Goal: Task Accomplishment & Management: Complete application form

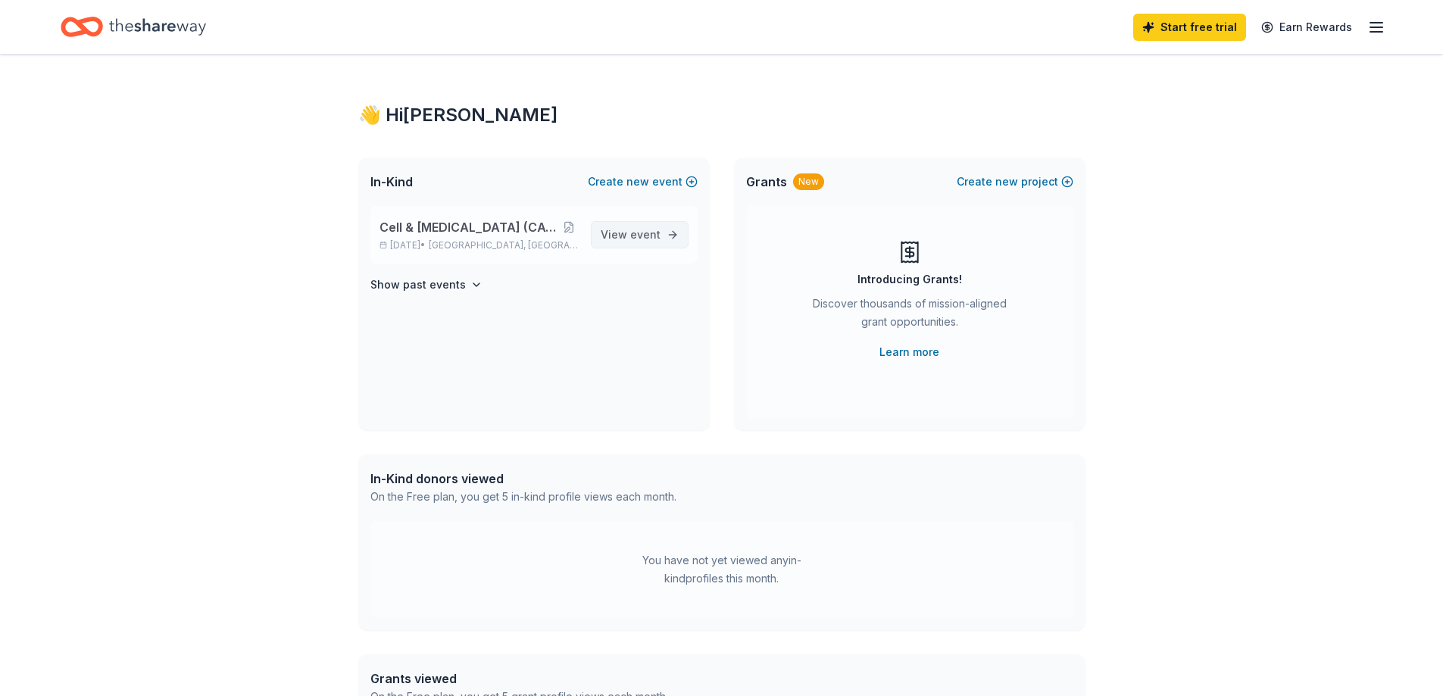
click at [656, 241] on span "View event" at bounding box center [631, 235] width 60 height 18
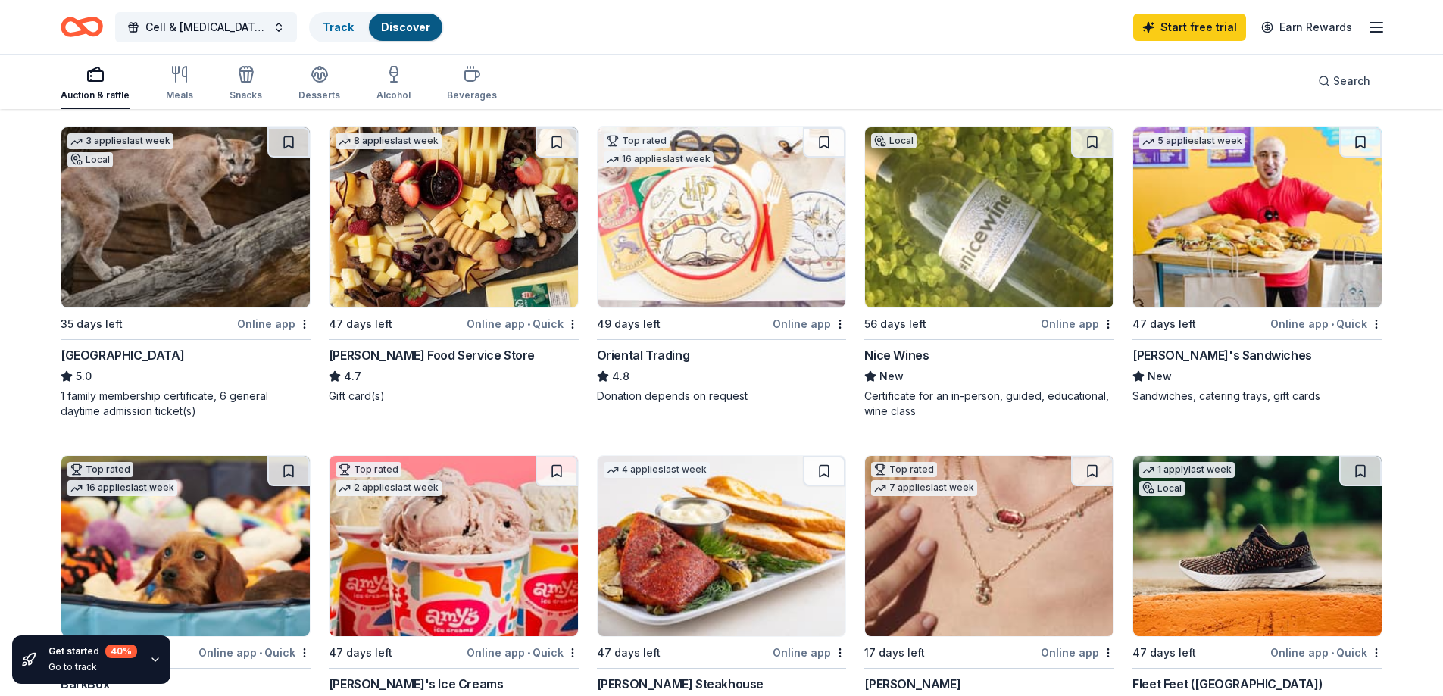
scroll to position [151, 0]
click at [883, 359] on div "Nice Wines" at bounding box center [896, 356] width 64 height 18
click at [166, 24] on span "Cell & [MEDICAL_DATA] (CAGT) 2025 Conference" at bounding box center [205, 27] width 121 height 18
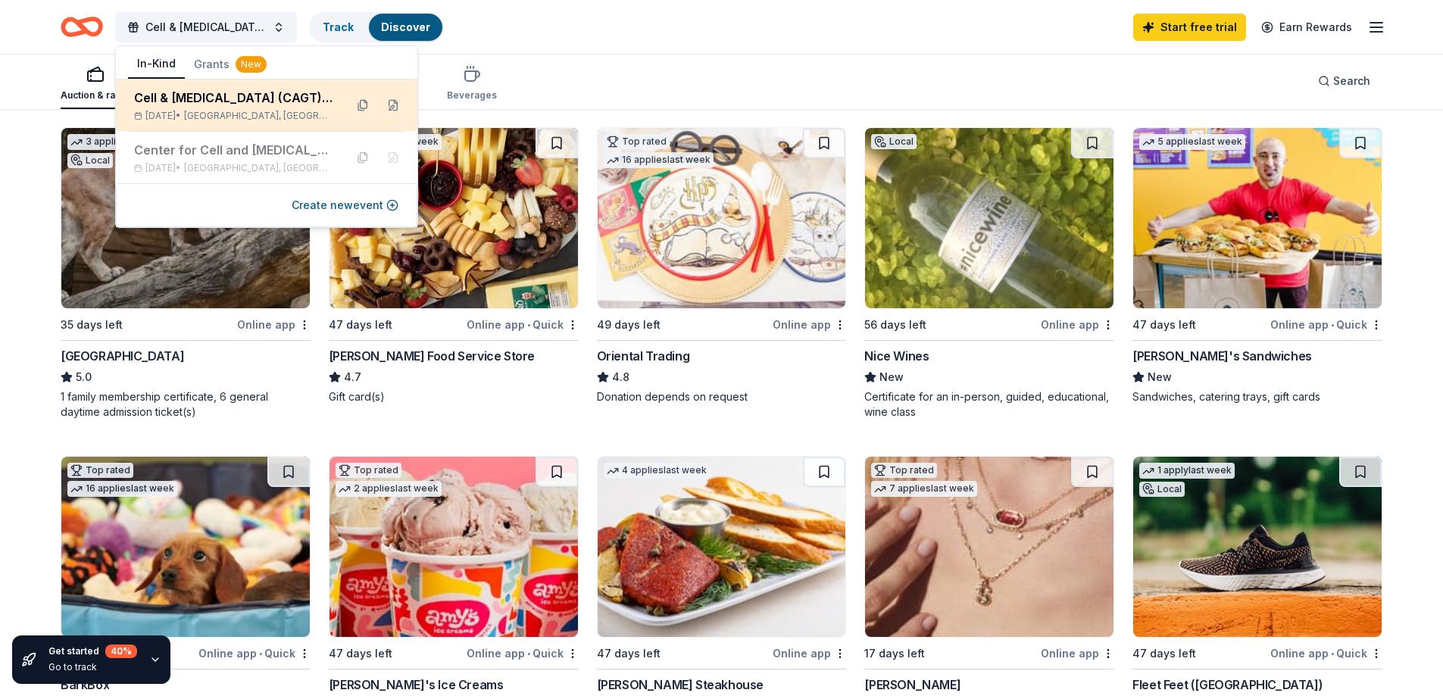
click at [225, 102] on div "Cell & [MEDICAL_DATA] (CAGT) 2025 Conference" at bounding box center [233, 98] width 198 height 18
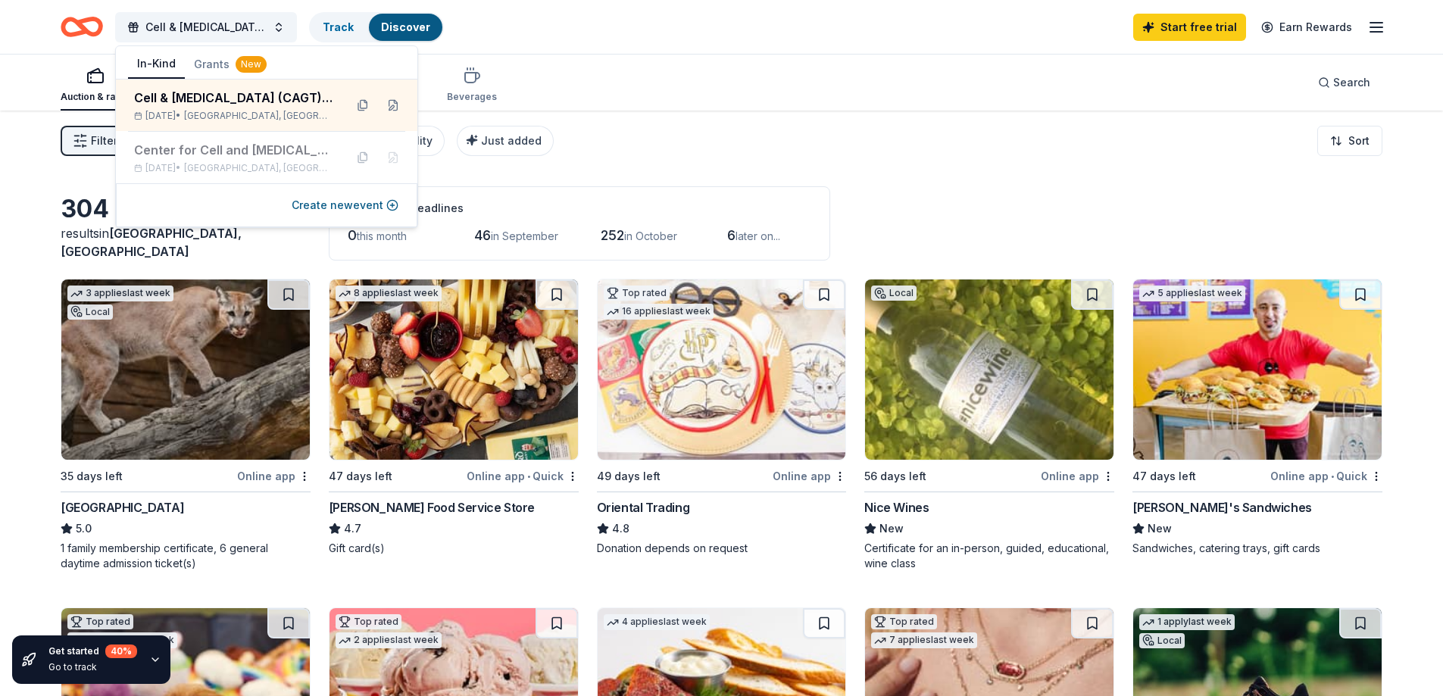
click at [775, 98] on div "Auction & raffle Meals Snacks Desserts Alcohol Beverages Search" at bounding box center [722, 83] width 1322 height 56
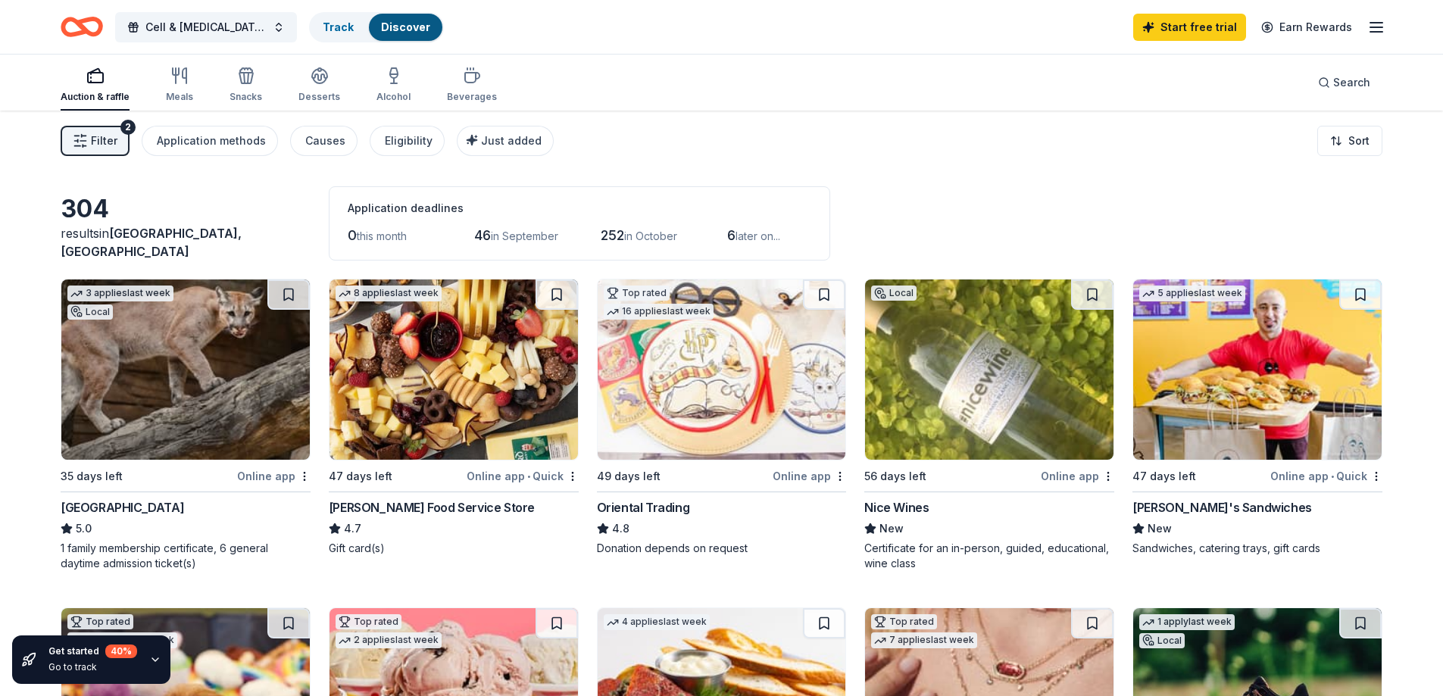
click at [1381, 30] on icon "button" at bounding box center [1376, 27] width 18 height 18
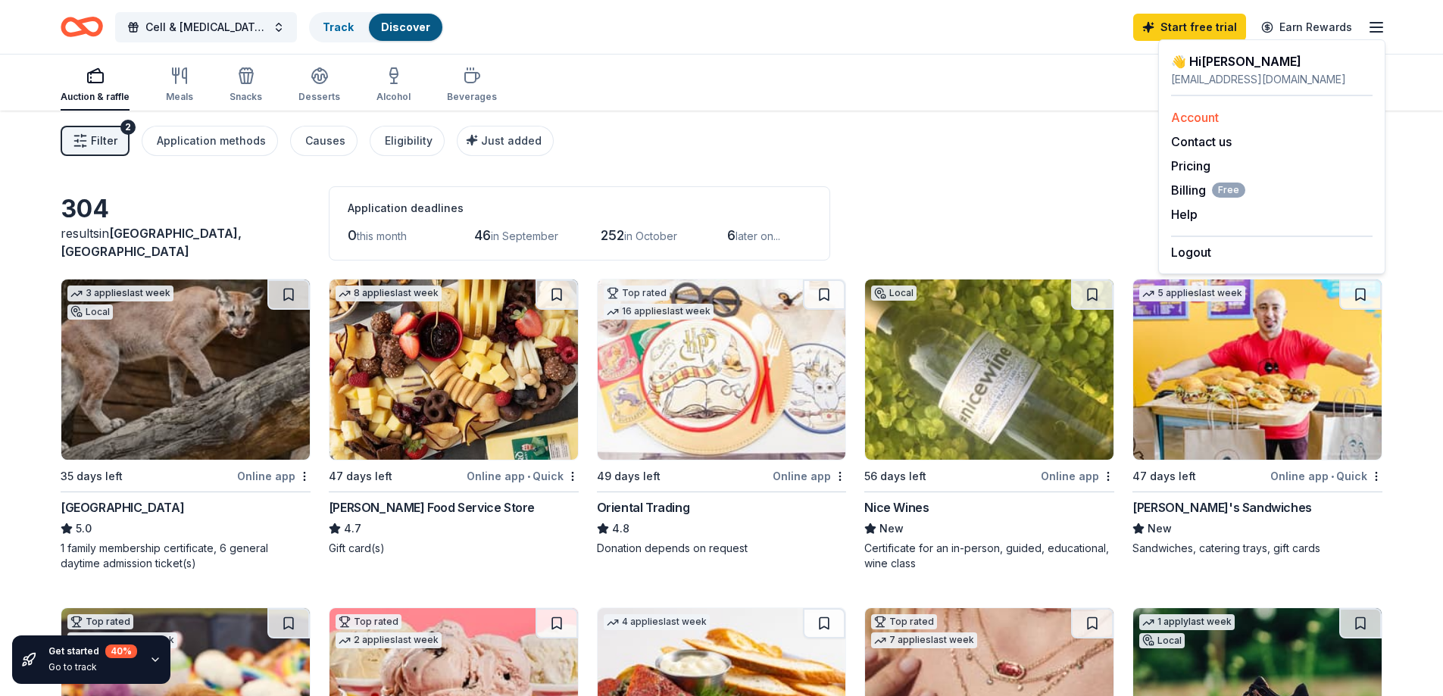
click at [1185, 118] on link "Account" at bounding box center [1195, 117] width 48 height 15
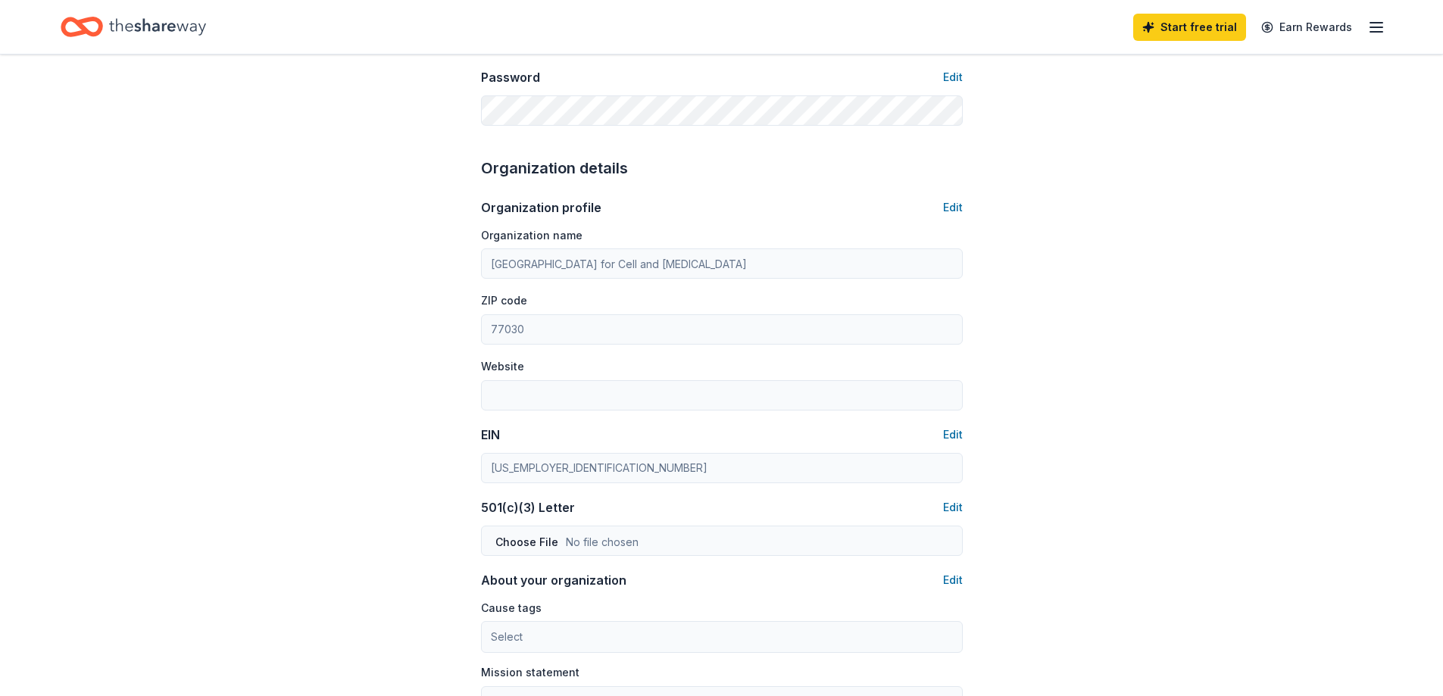
scroll to position [454, 0]
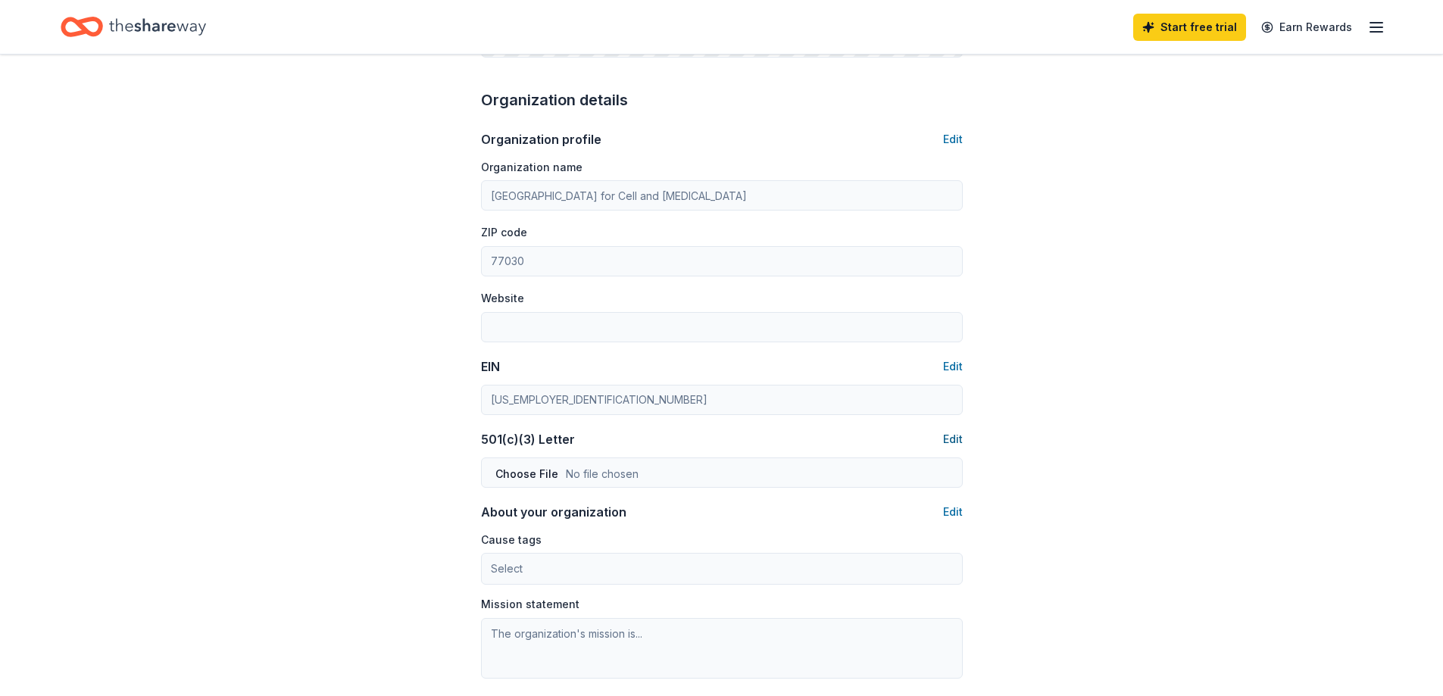
click at [954, 440] on button "Edit" at bounding box center [953, 439] width 20 height 18
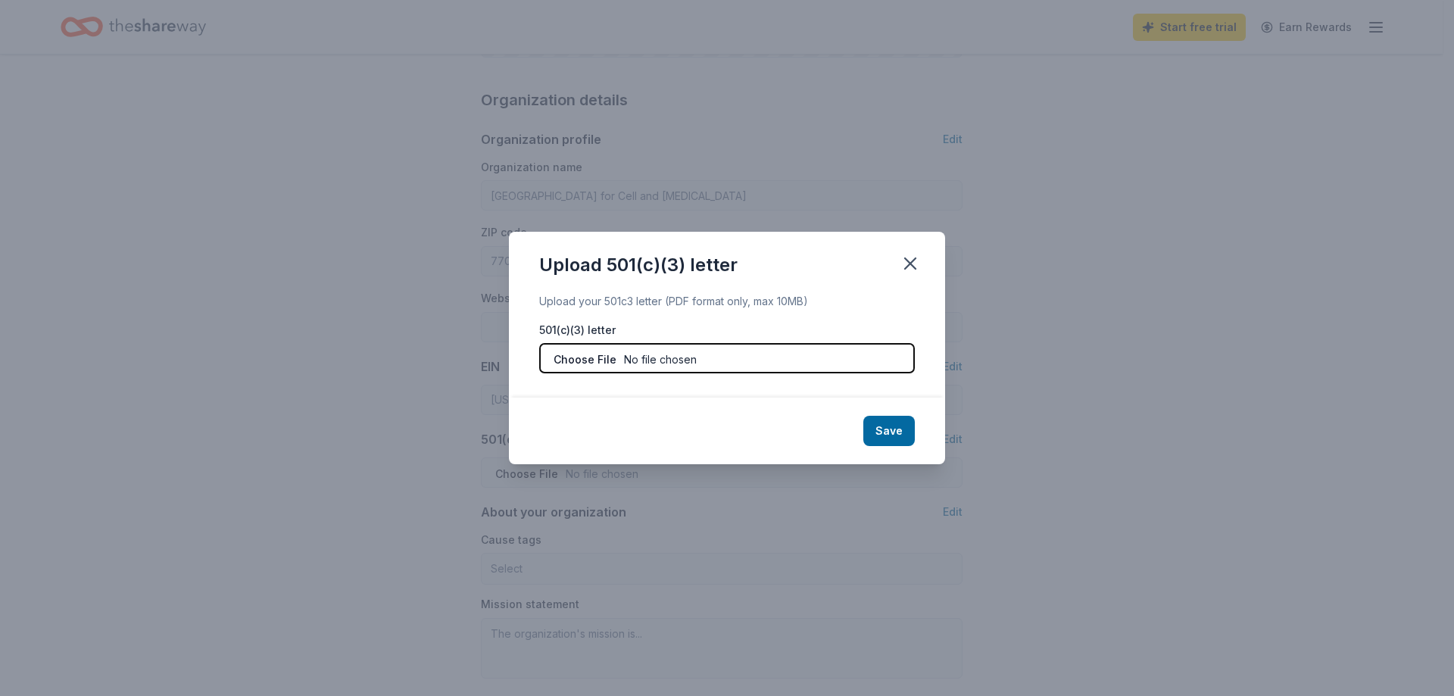
click at [624, 355] on input "file" at bounding box center [727, 358] width 376 height 30
type input "C:\fakepath\501(c) 3 tax exempt status.pdf"
click at [888, 432] on button "Save" at bounding box center [889, 431] width 52 height 30
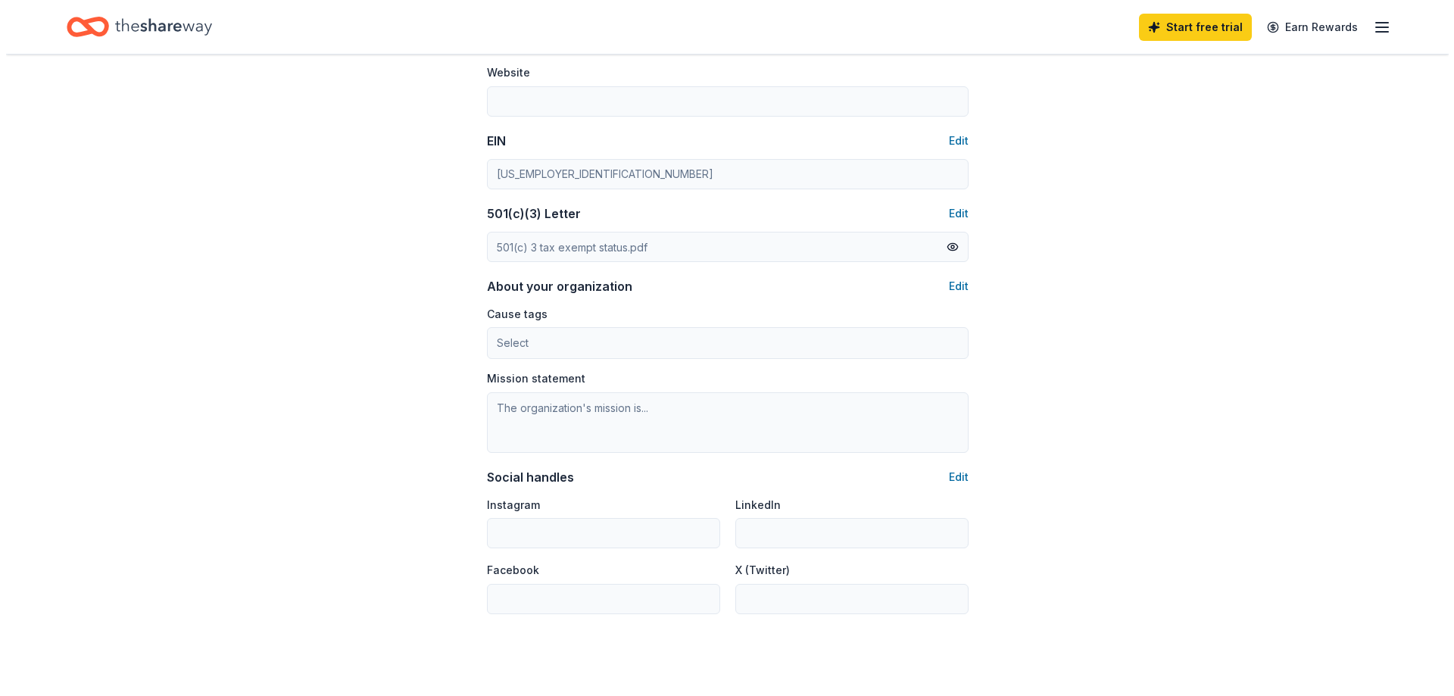
scroll to position [682, 0]
click at [956, 287] on button "Edit" at bounding box center [953, 285] width 20 height 18
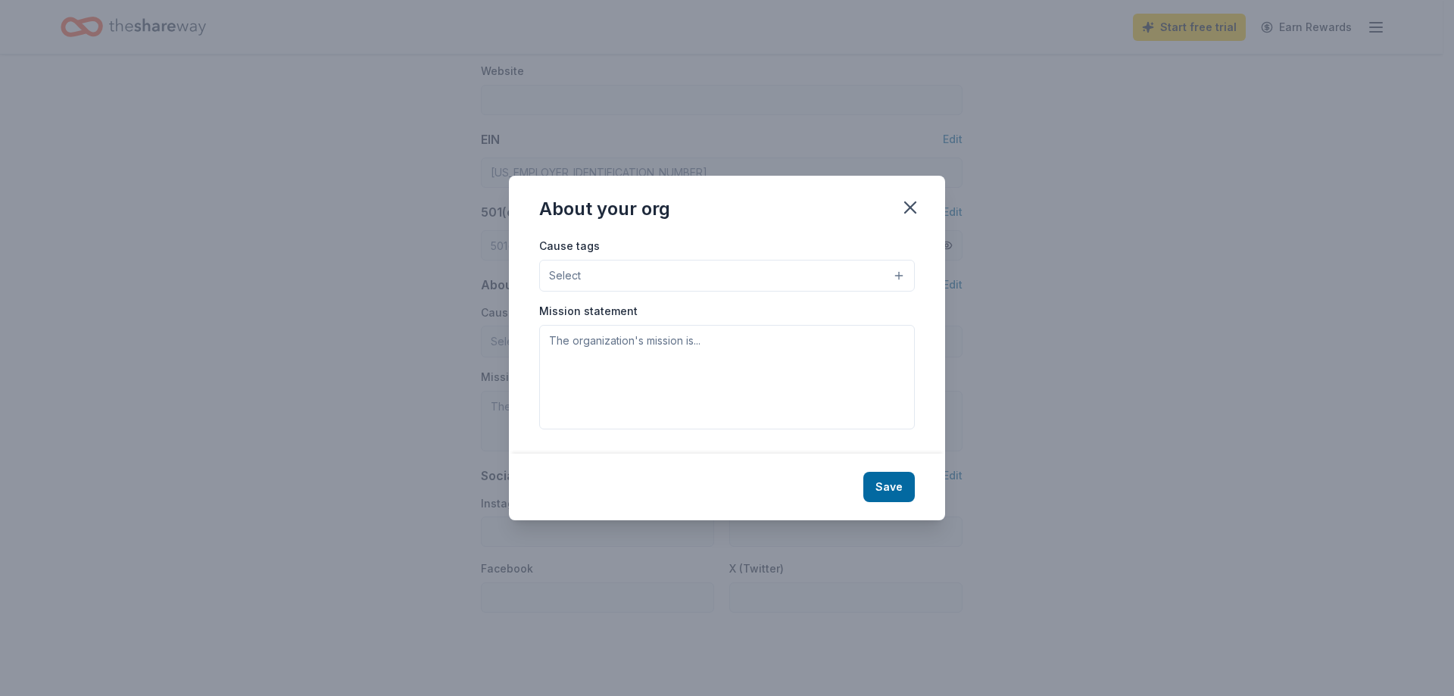
click at [903, 272] on button "Select" at bounding box center [727, 276] width 376 height 32
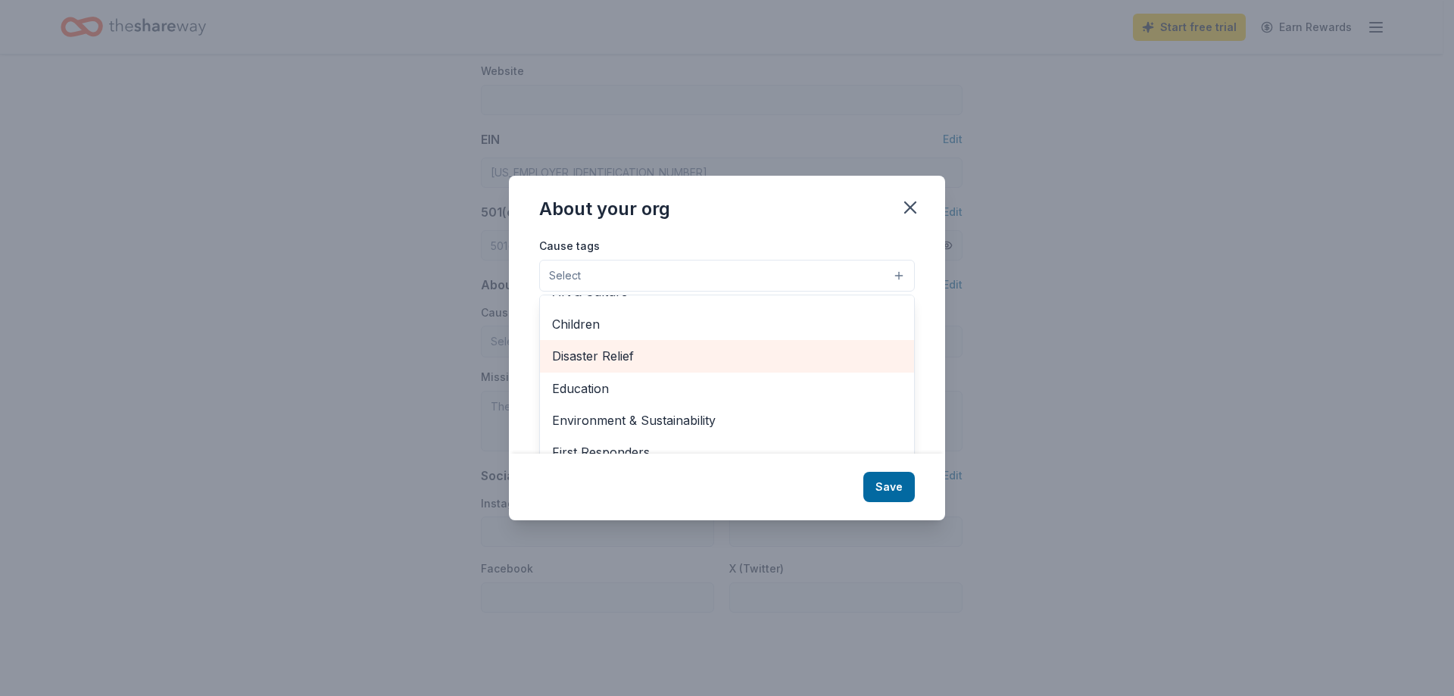
scroll to position [76, 0]
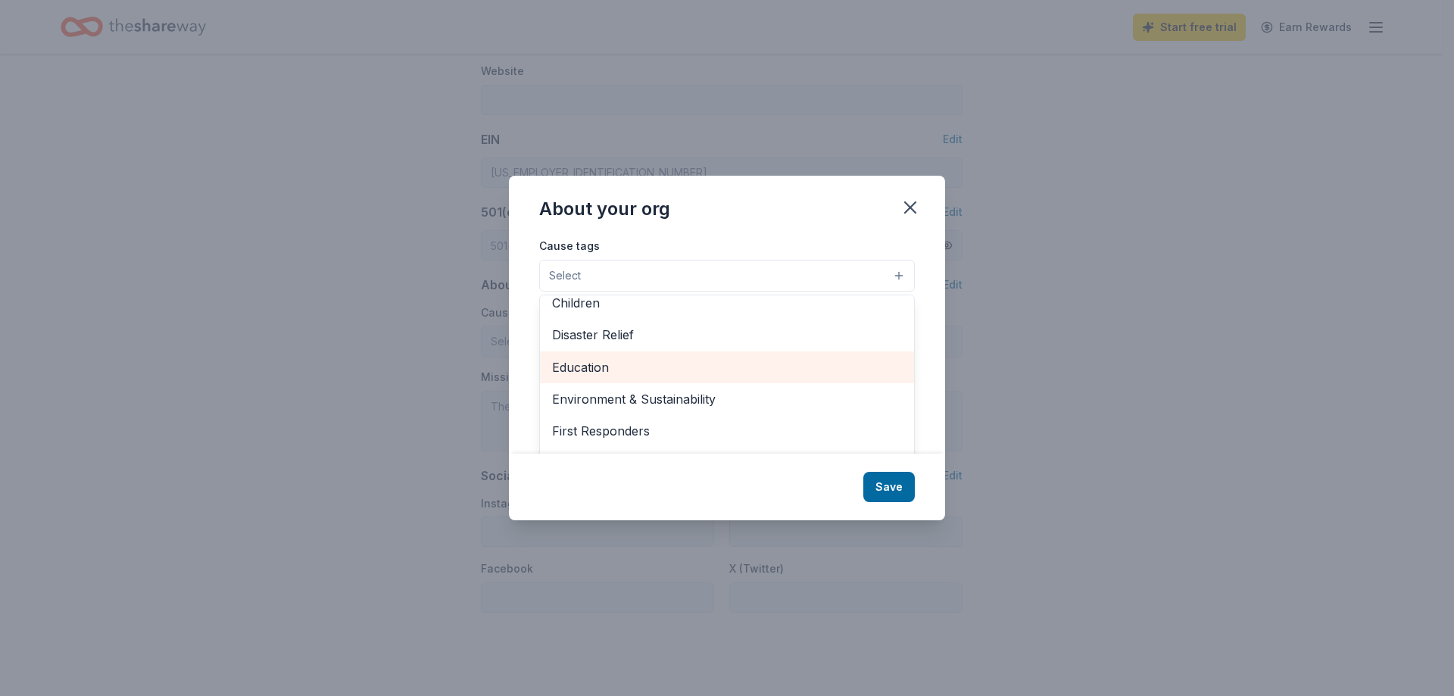
click at [629, 369] on span "Education" at bounding box center [727, 367] width 350 height 20
click at [878, 491] on div "About your org Cause tags Education Animals Art & Culture Children Disaster Rel…" at bounding box center [727, 347] width 436 height 345
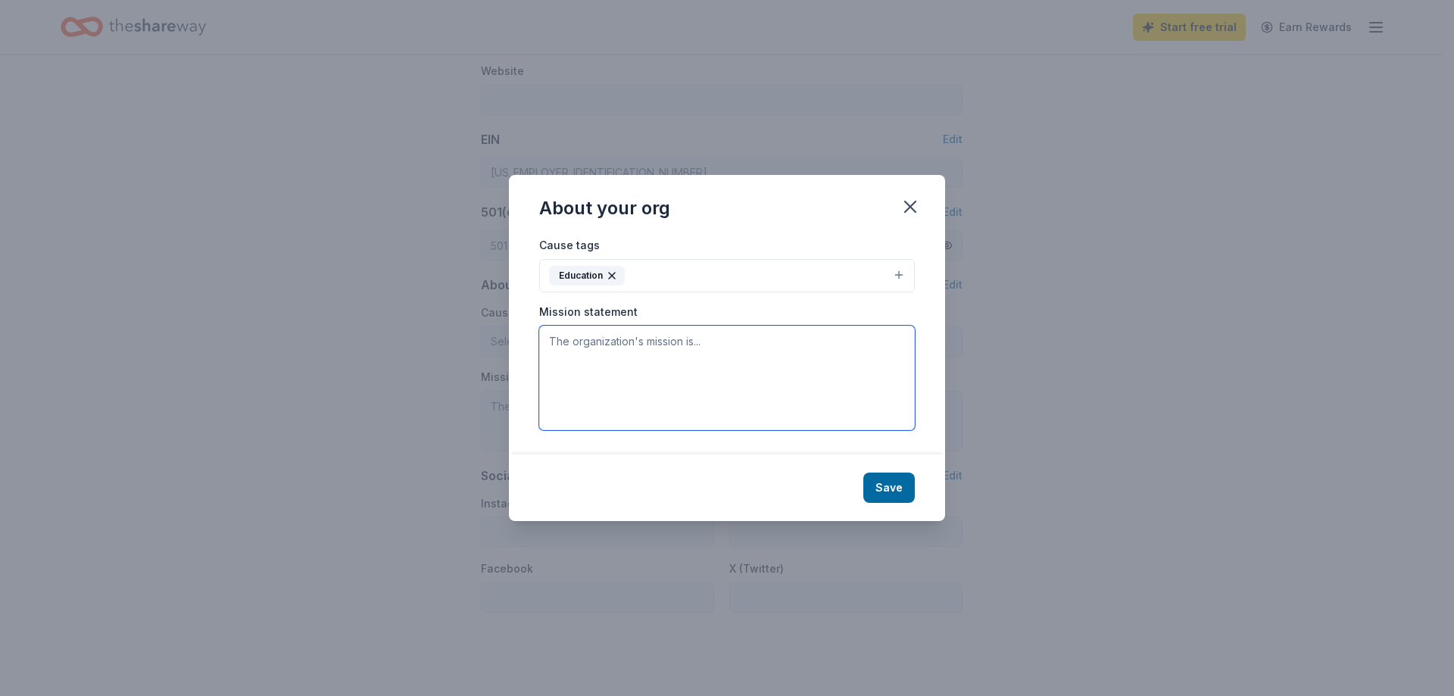
click at [561, 345] on textarea at bounding box center [727, 378] width 376 height 105
paste textarea "Baylor College of Medicine is a health sciences university that creates knowled…"
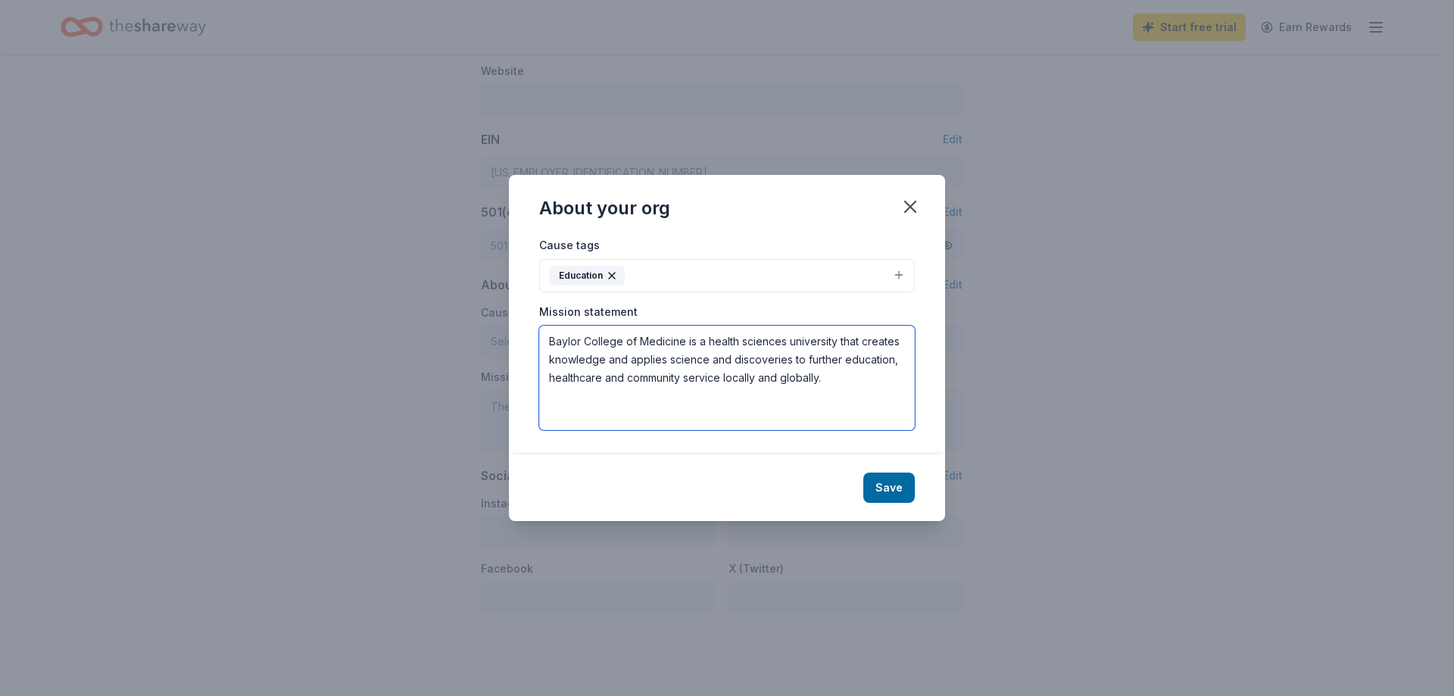
paste textarea "The Center for Cell and Gene Therapy interacts with basic research and clinical…"
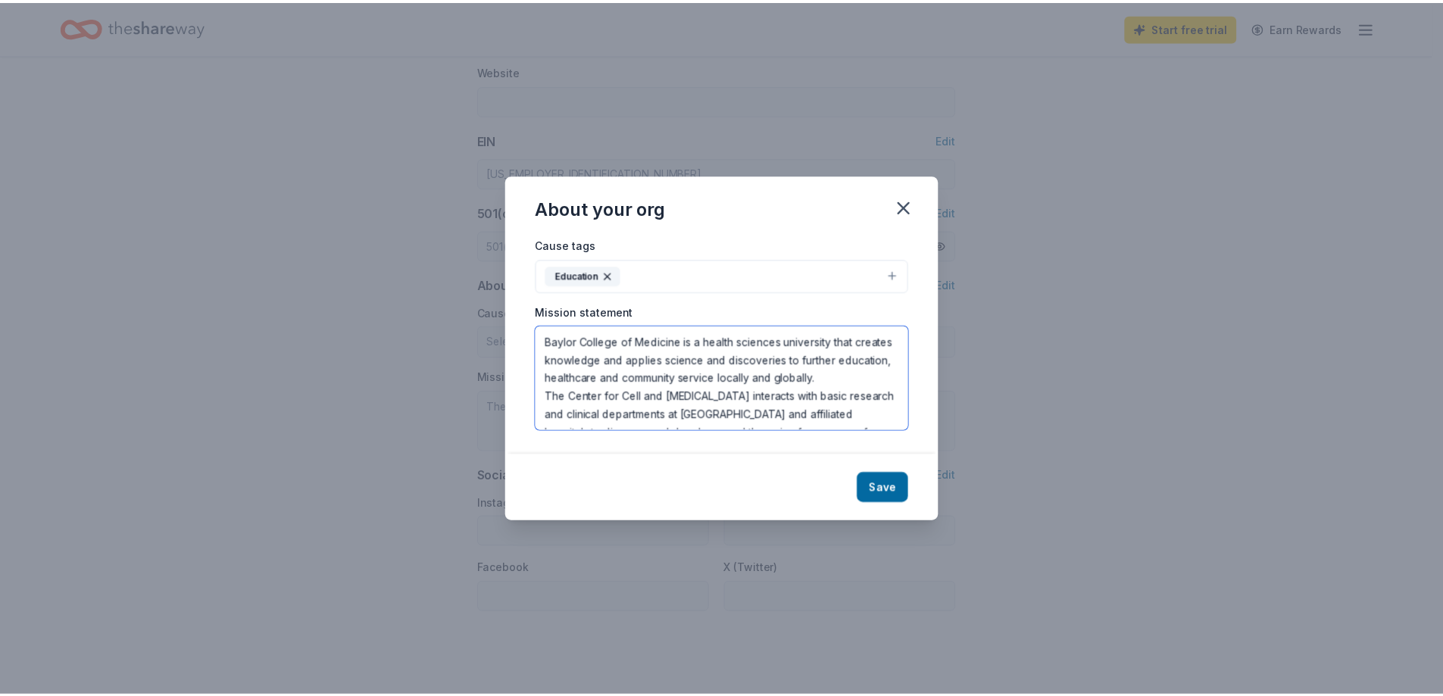
scroll to position [100, 0]
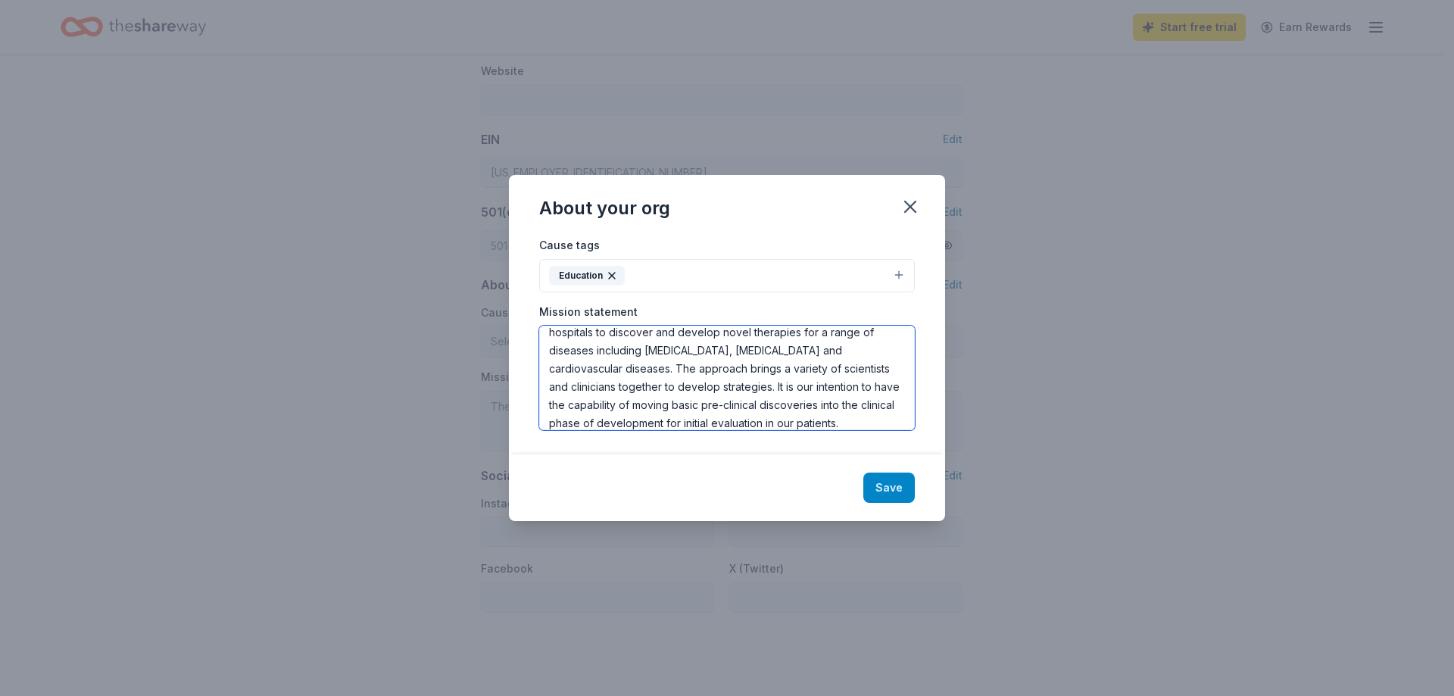
type textarea "Baylor College of Medicine is a health sciences university that creates knowled…"
click at [876, 485] on button "Save" at bounding box center [889, 488] width 52 height 30
type textarea "Baylor College of Medicine is a health sciences university that creates knowled…"
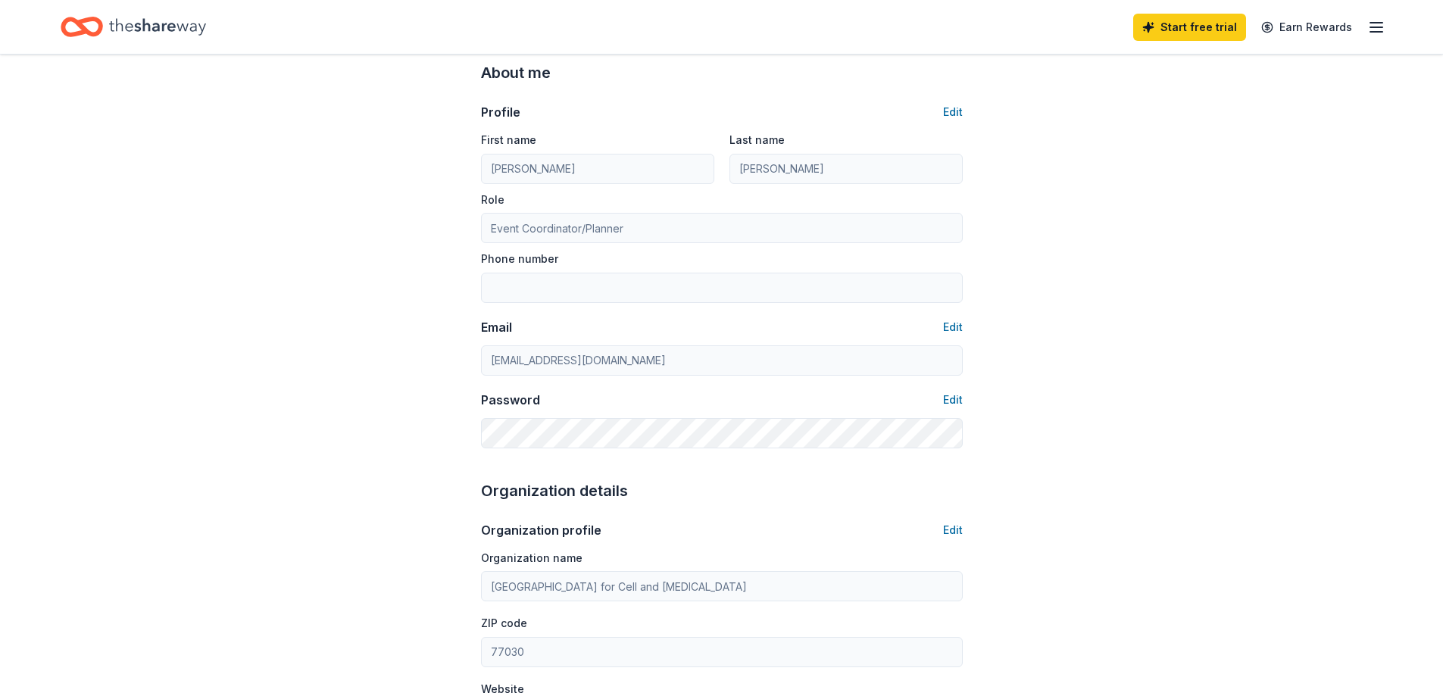
scroll to position [0, 0]
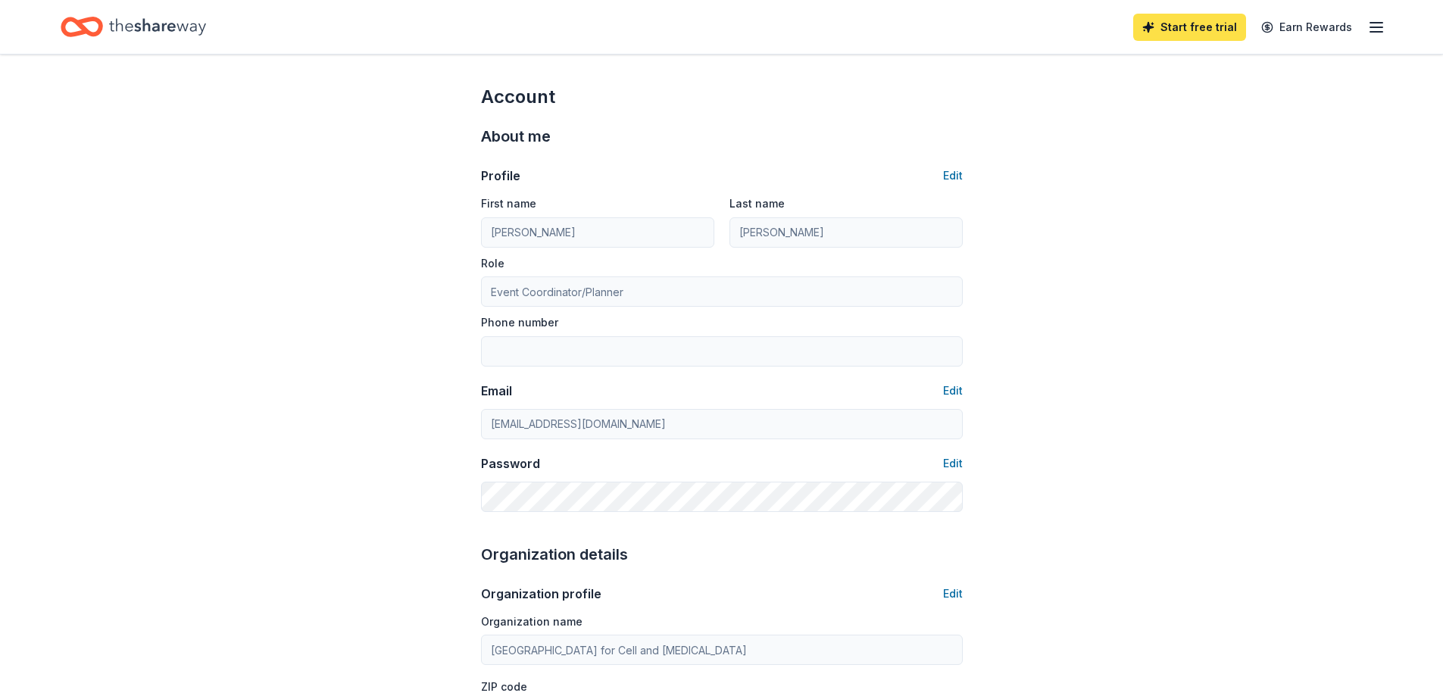
click at [1194, 27] on link "Start free trial" at bounding box center [1189, 27] width 113 height 27
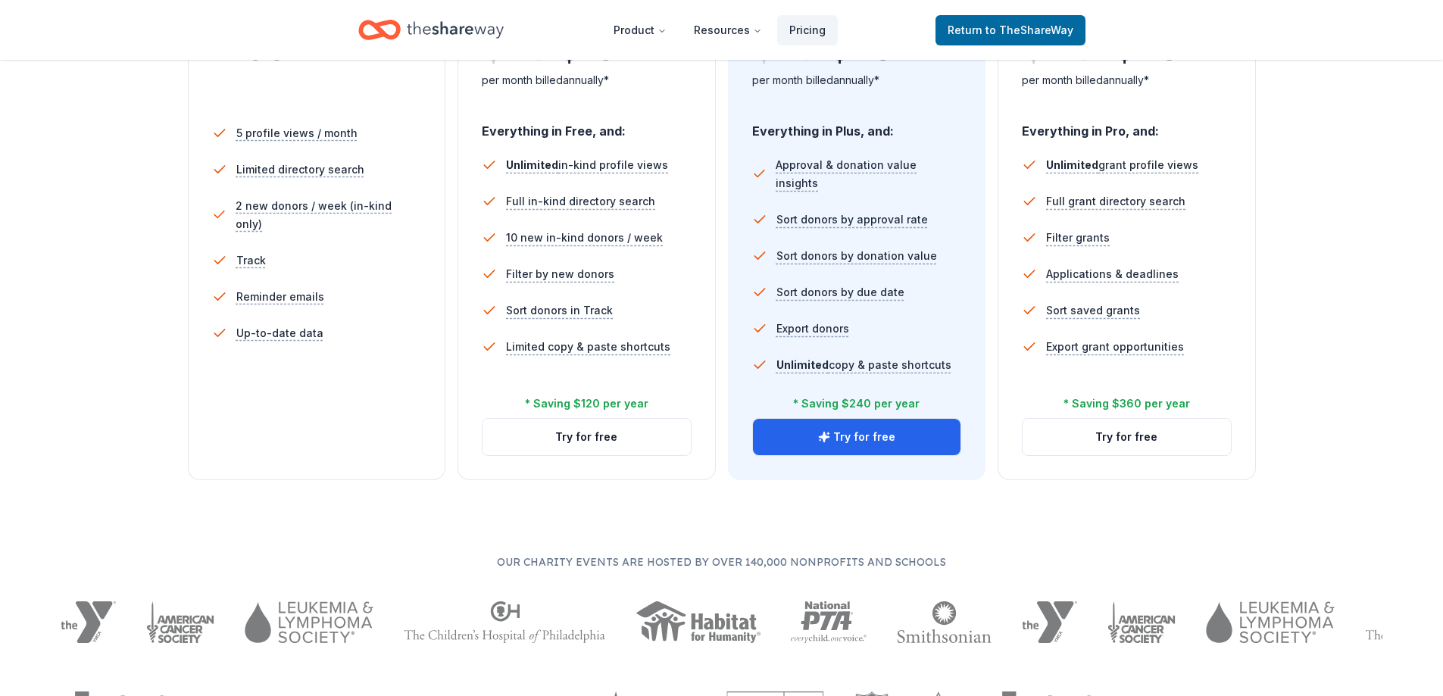
scroll to position [379, 0]
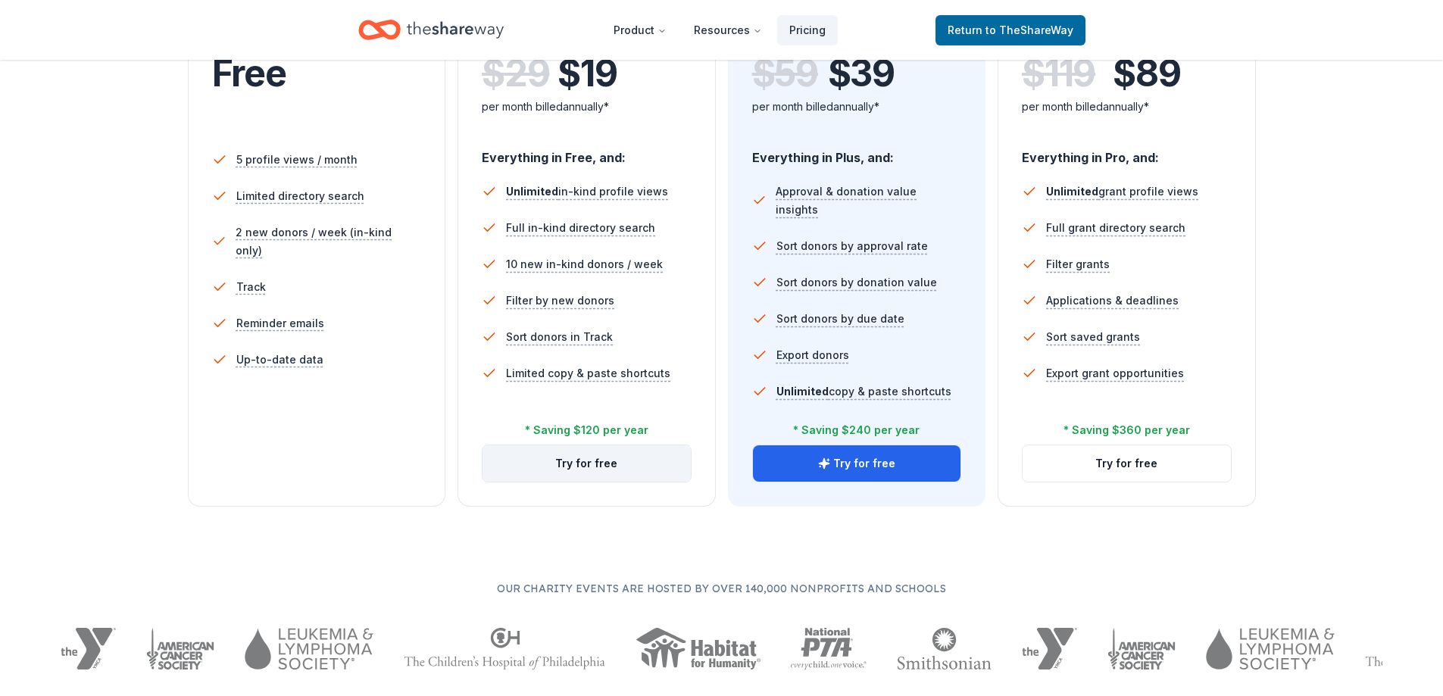
click at [570, 450] on button "Try for free" at bounding box center [586, 463] width 208 height 36
click at [584, 467] on button "Try for free" at bounding box center [586, 463] width 208 height 36
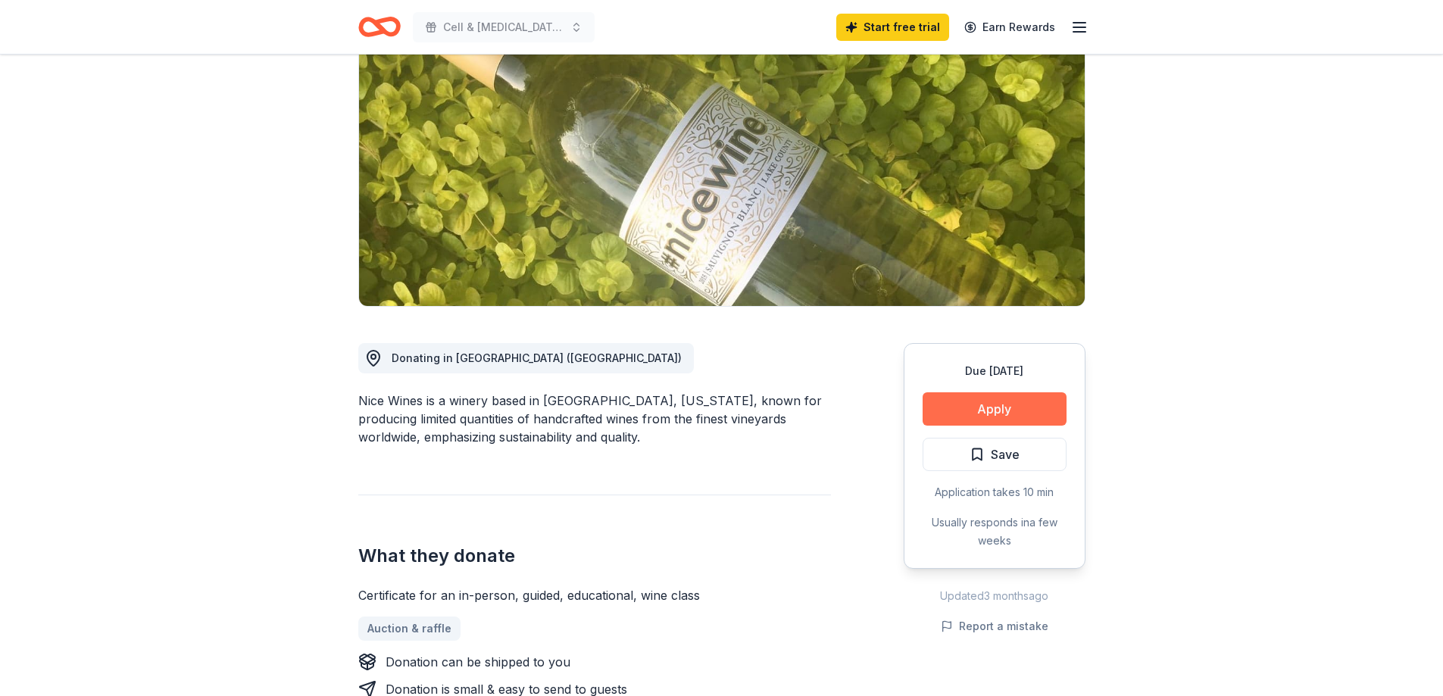
scroll to position [151, 0]
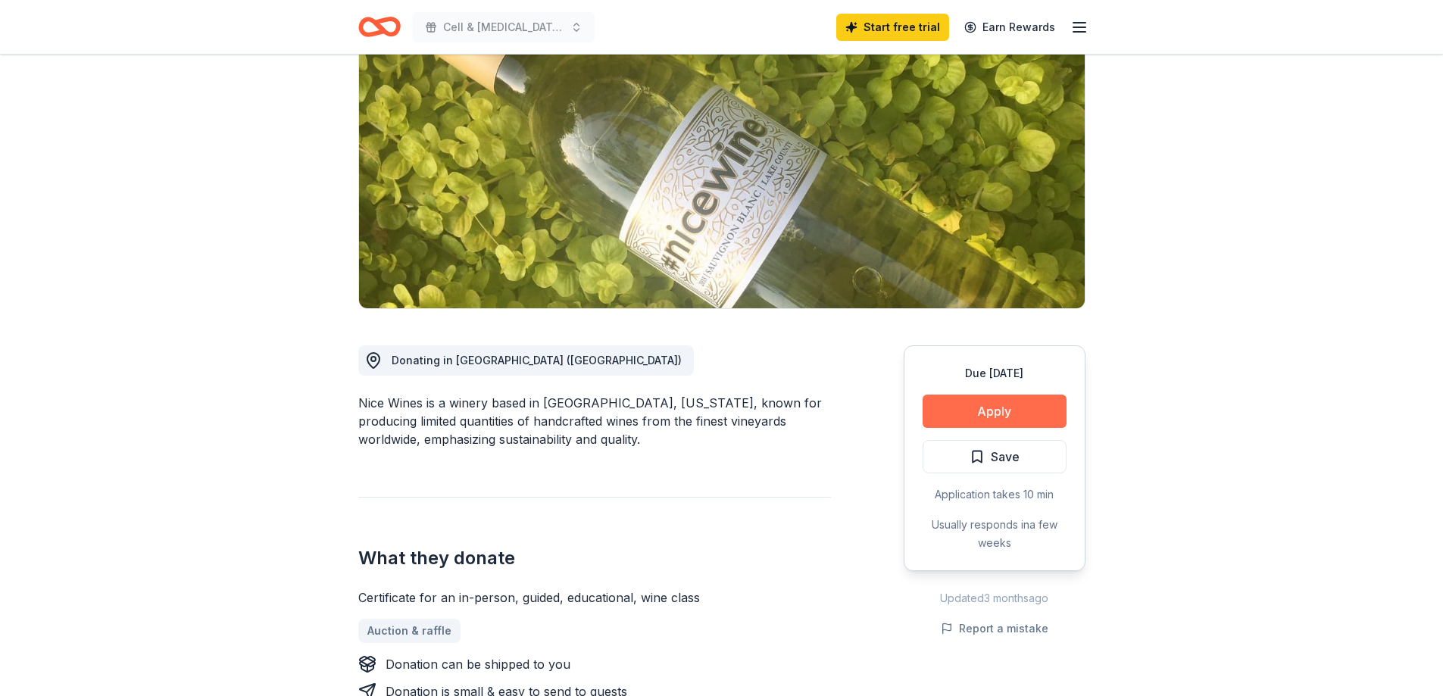
click at [997, 407] on button "Apply" at bounding box center [994, 411] width 144 height 33
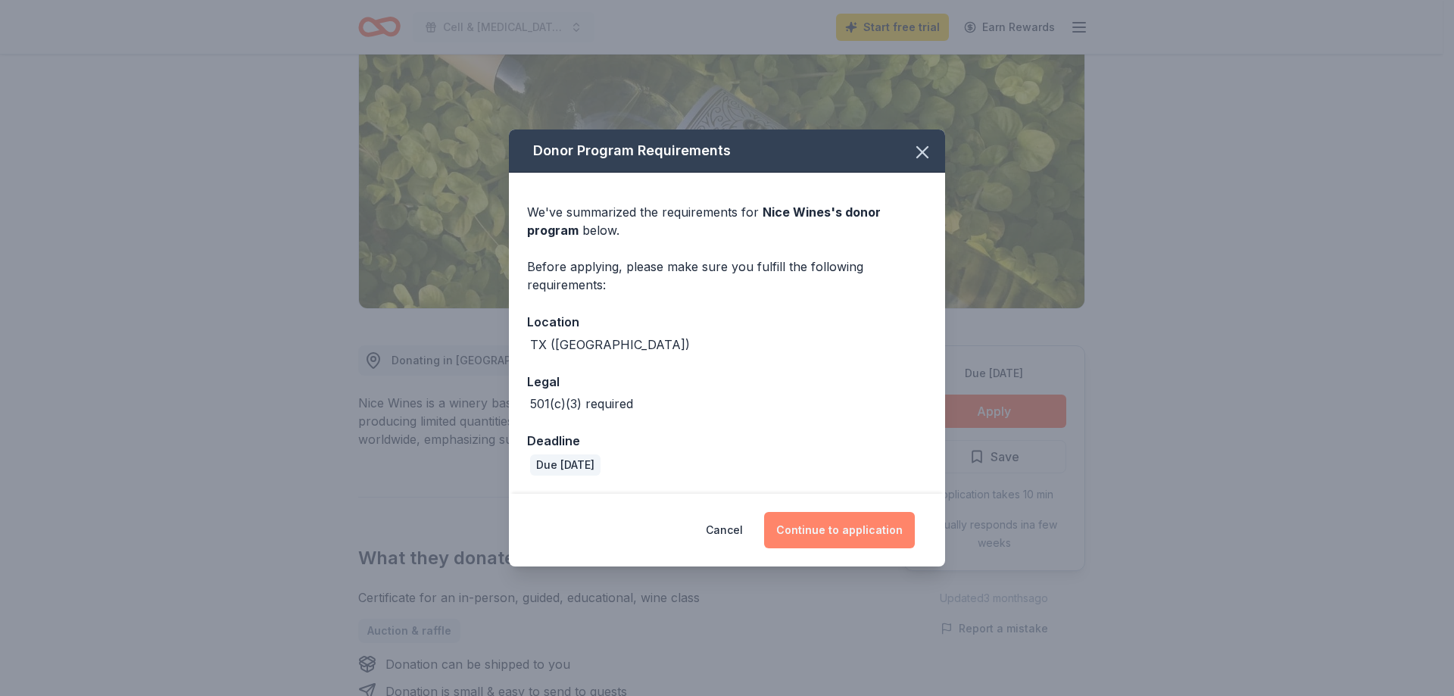
click at [847, 535] on button "Continue to application" at bounding box center [839, 530] width 151 height 36
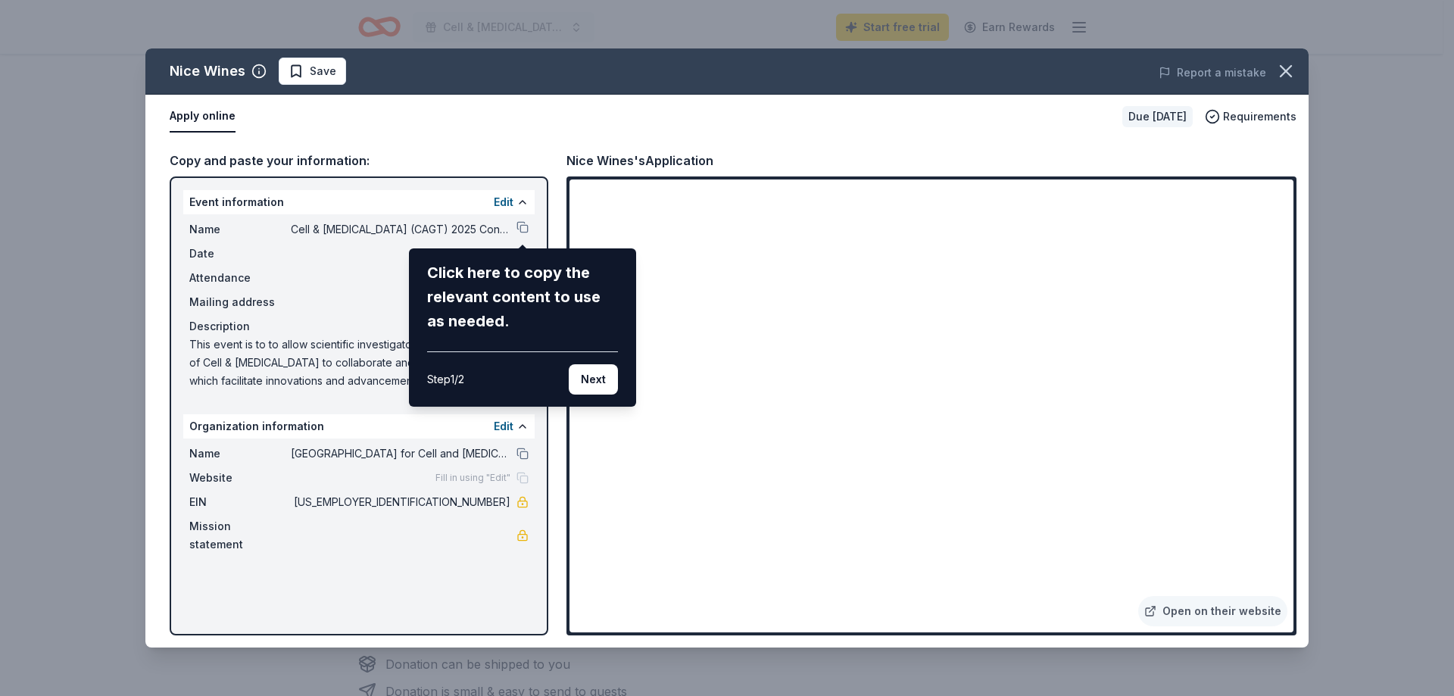
click at [523, 228] on div "Nice Wines Save Report a mistake Apply online Due in 56 days Requirements Copy …" at bounding box center [726, 347] width 1163 height 599
click at [576, 384] on button "Next" at bounding box center [593, 379] width 49 height 30
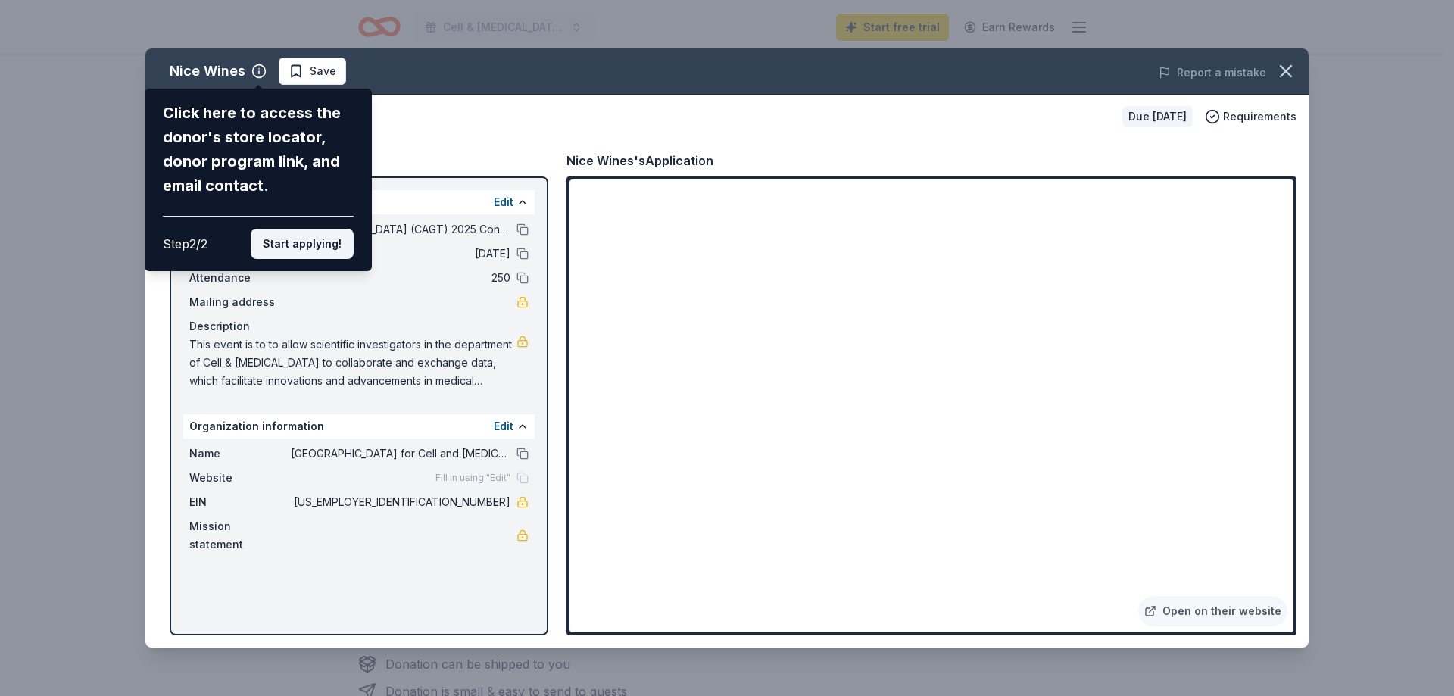
click at [310, 245] on button "Start applying!" at bounding box center [302, 244] width 103 height 30
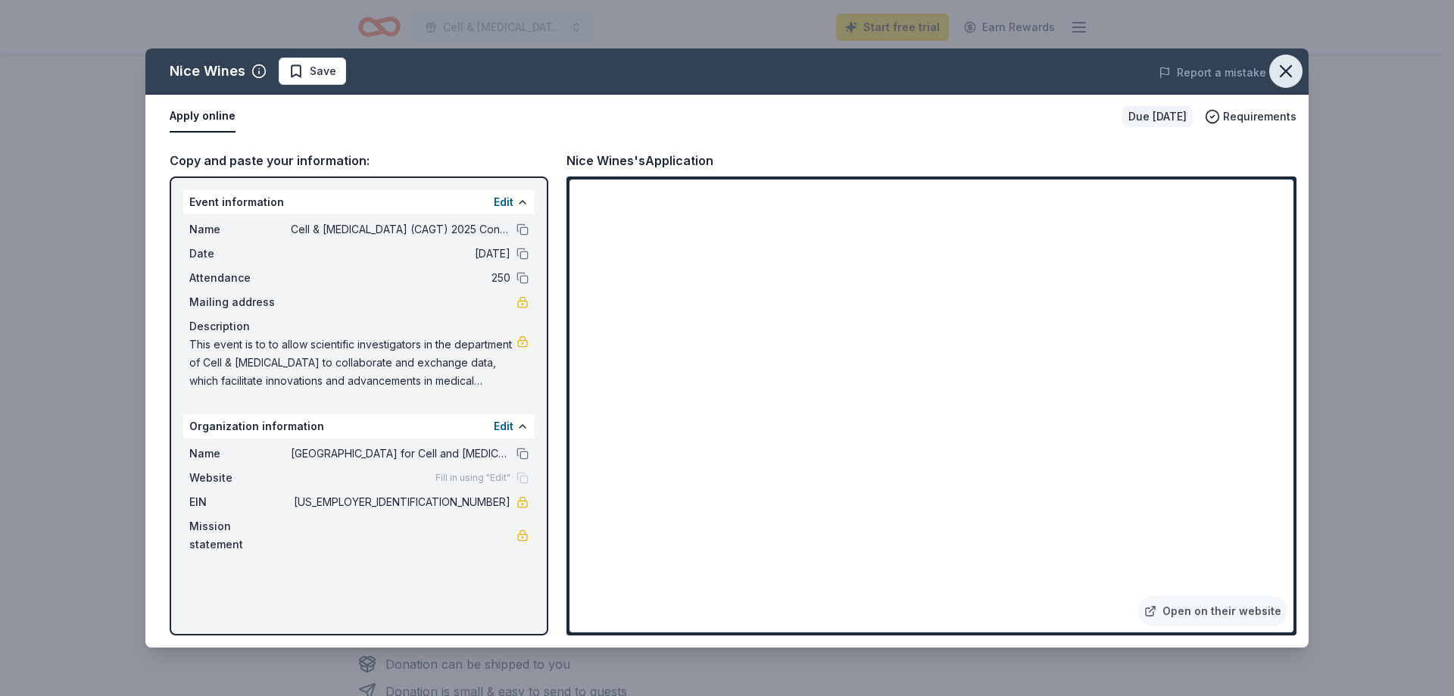
click at [1288, 76] on icon "button" at bounding box center [1285, 71] width 21 height 21
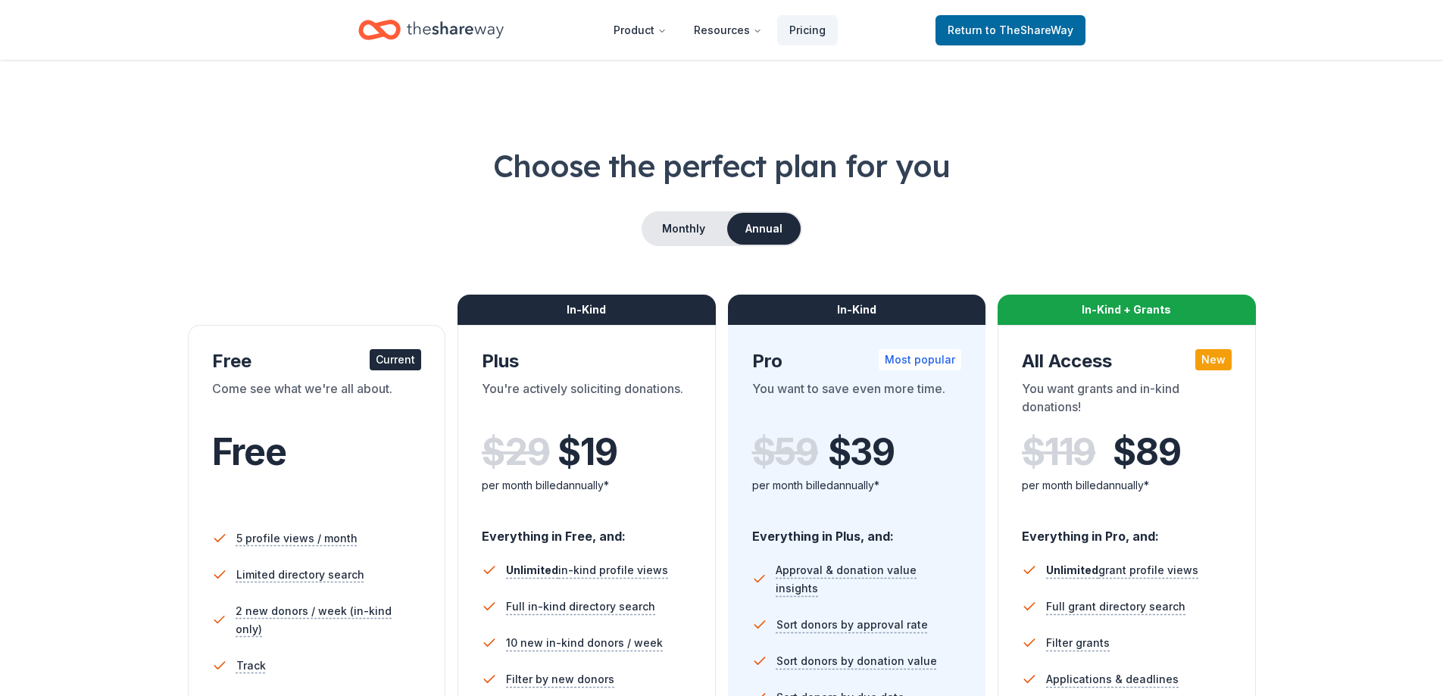
click at [661, 211] on div "Choose the perfect plan for you Monthly Annual Free Current Come see what we're…" at bounding box center [722, 515] width 1322 height 741
click at [664, 220] on button "Monthly" at bounding box center [683, 229] width 81 height 32
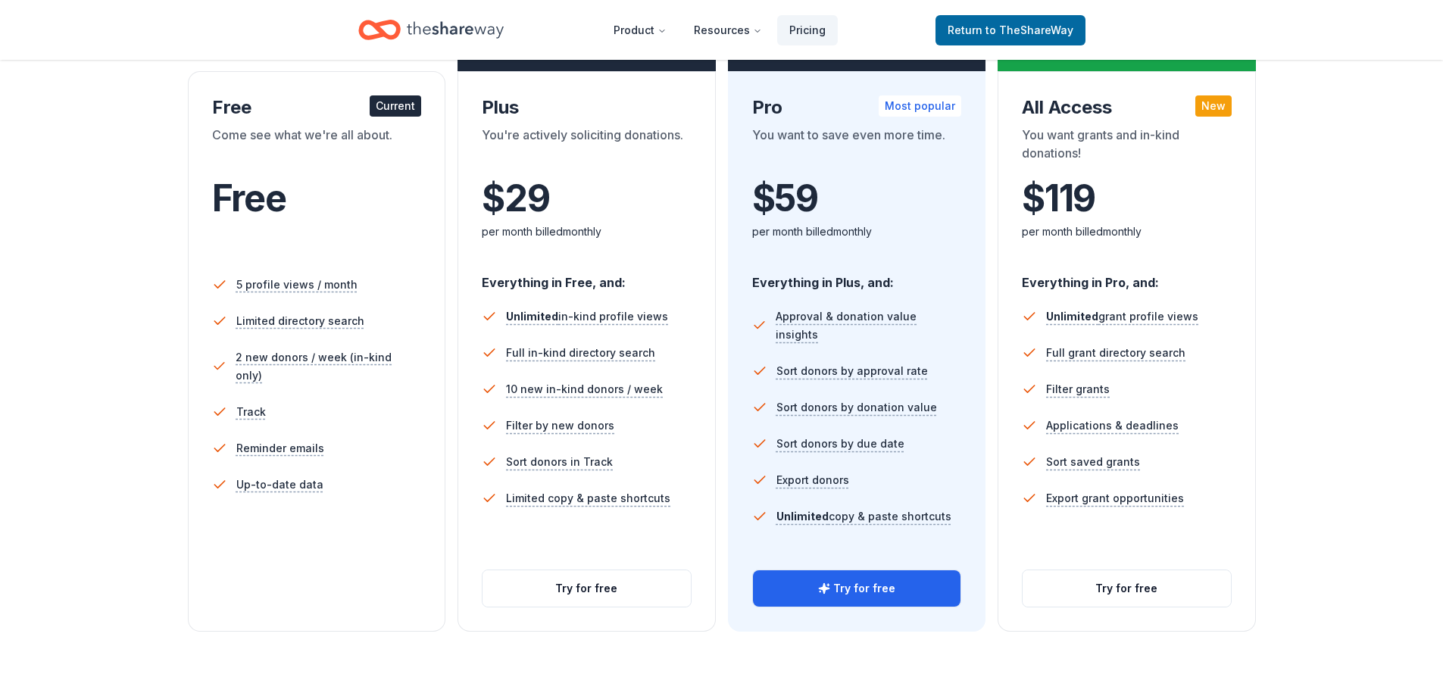
scroll to position [227, 0]
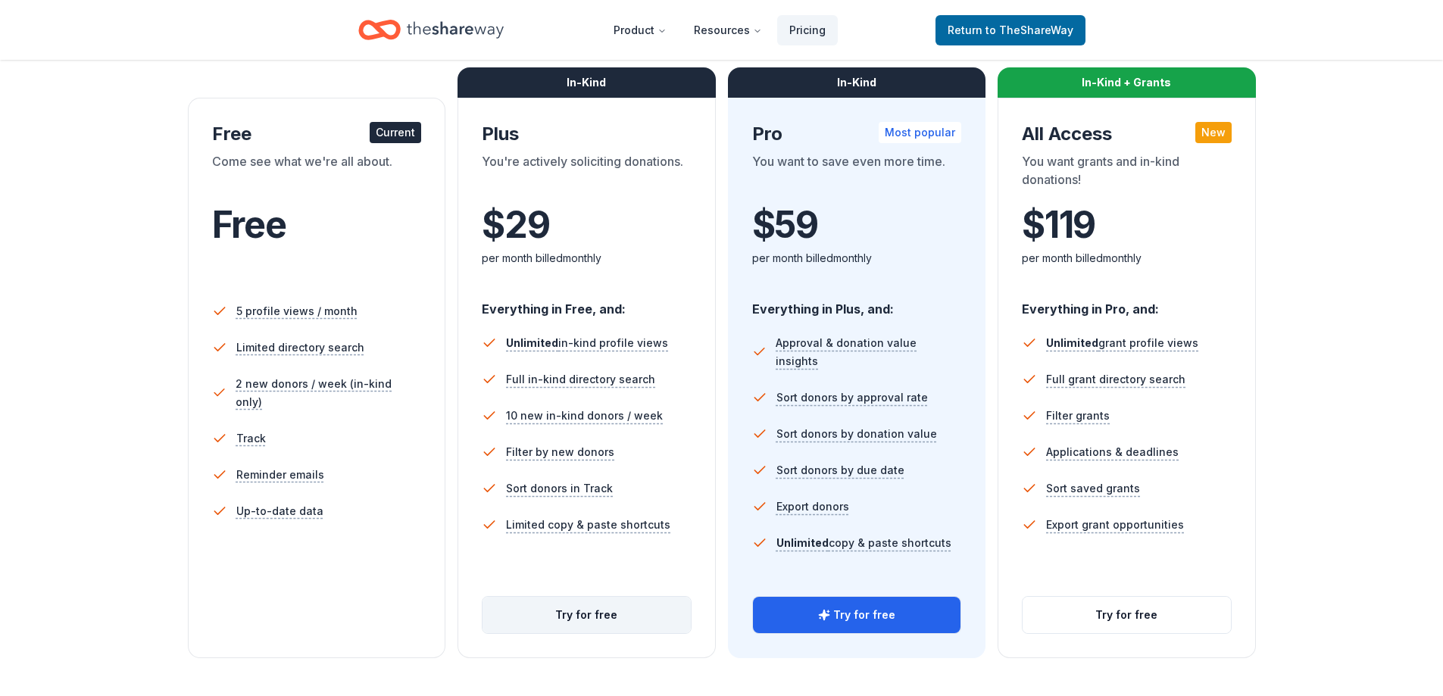
click at [572, 620] on button "Try for free" at bounding box center [586, 615] width 208 height 36
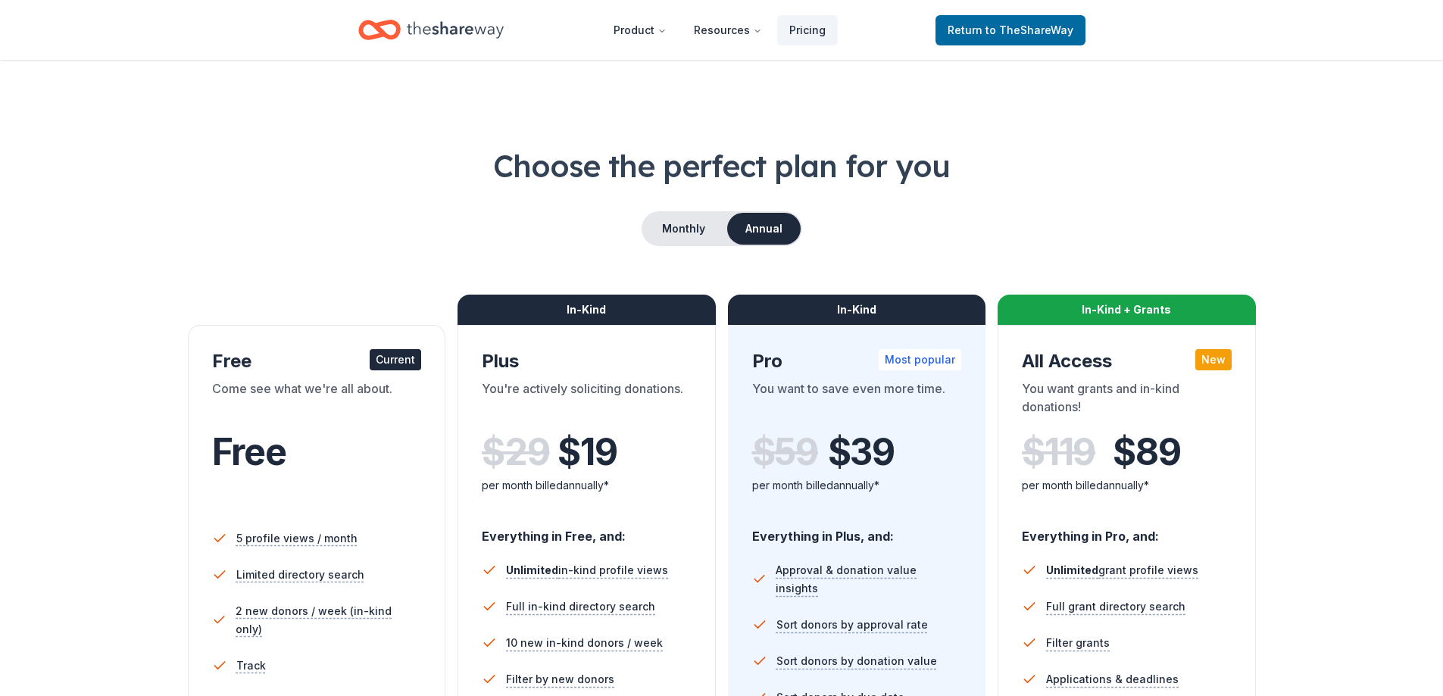
click at [407, 23] on icon "Home" at bounding box center [455, 29] width 97 height 31
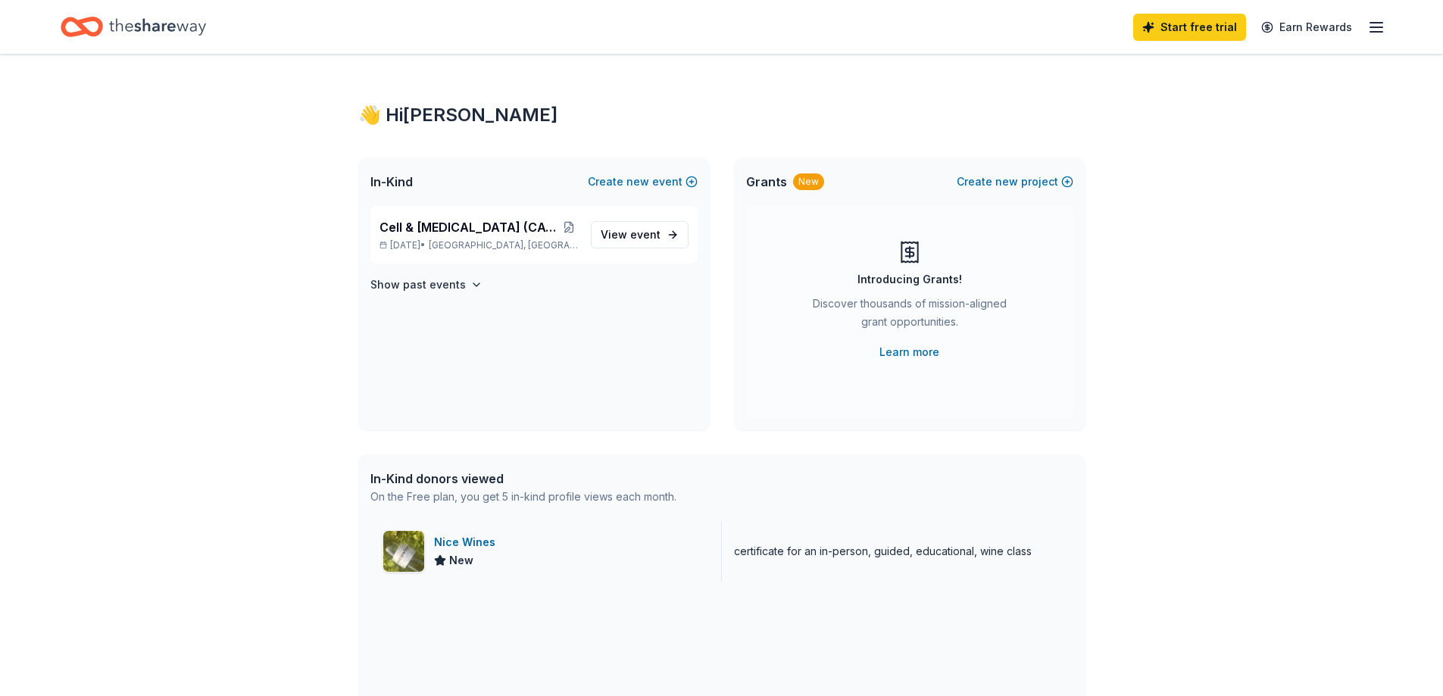
click at [473, 543] on div "Nice Wines" at bounding box center [467, 542] width 67 height 18
click at [624, 235] on span "View event" at bounding box center [631, 235] width 60 height 18
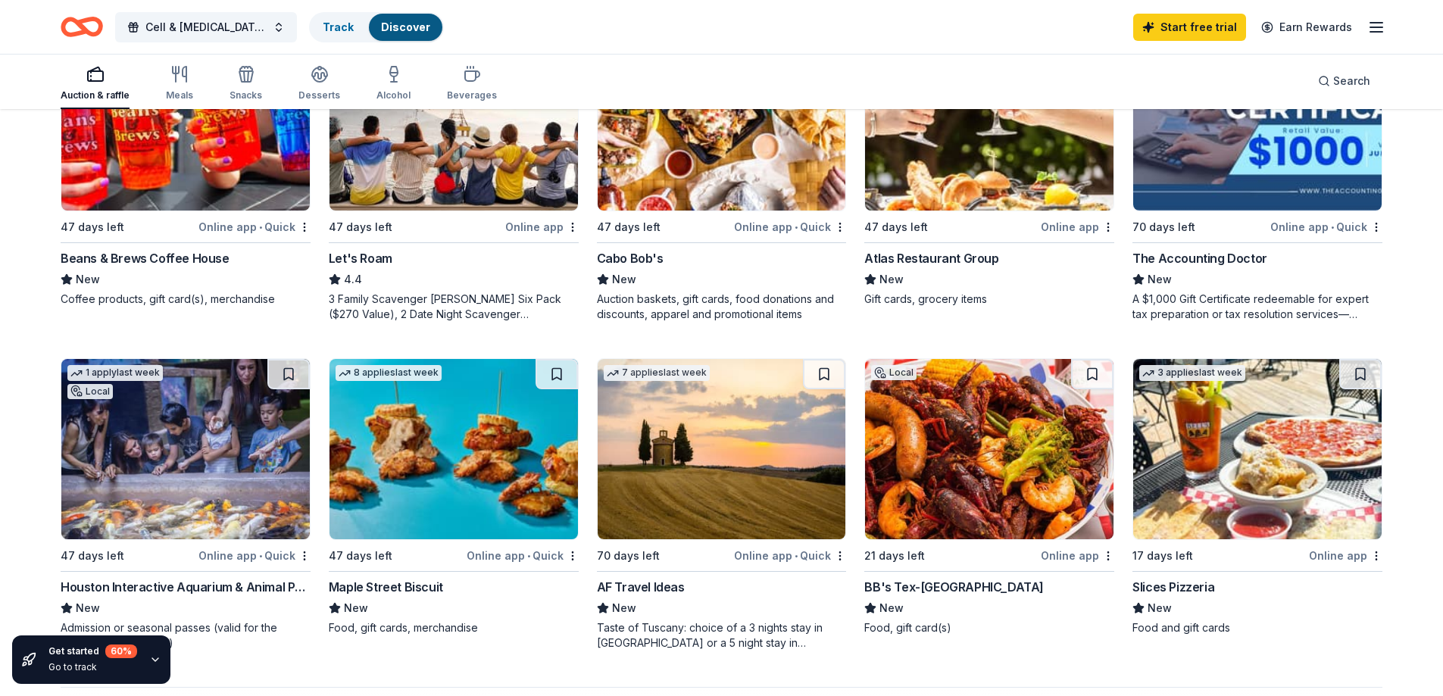
scroll to position [899, 0]
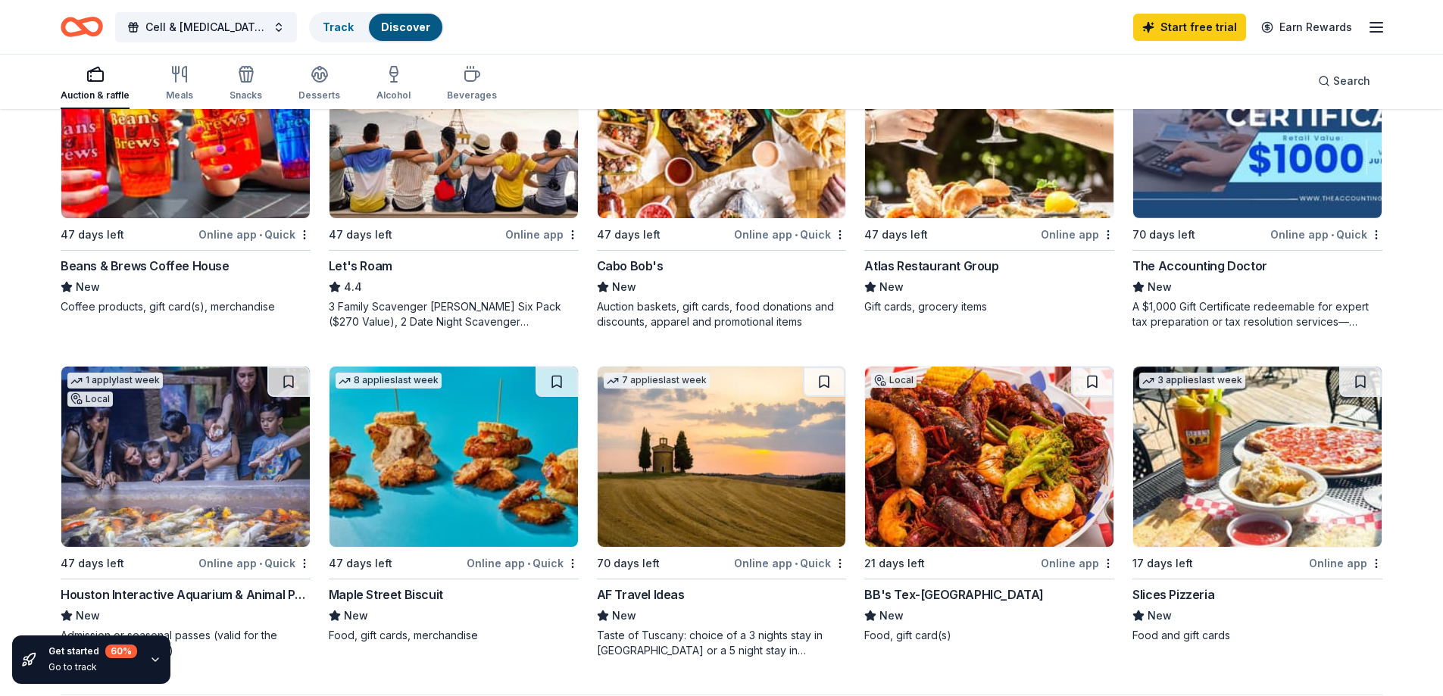
click at [1357, 626] on div "Slices Pizzeria New Food and gift cards" at bounding box center [1257, 614] width 250 height 58
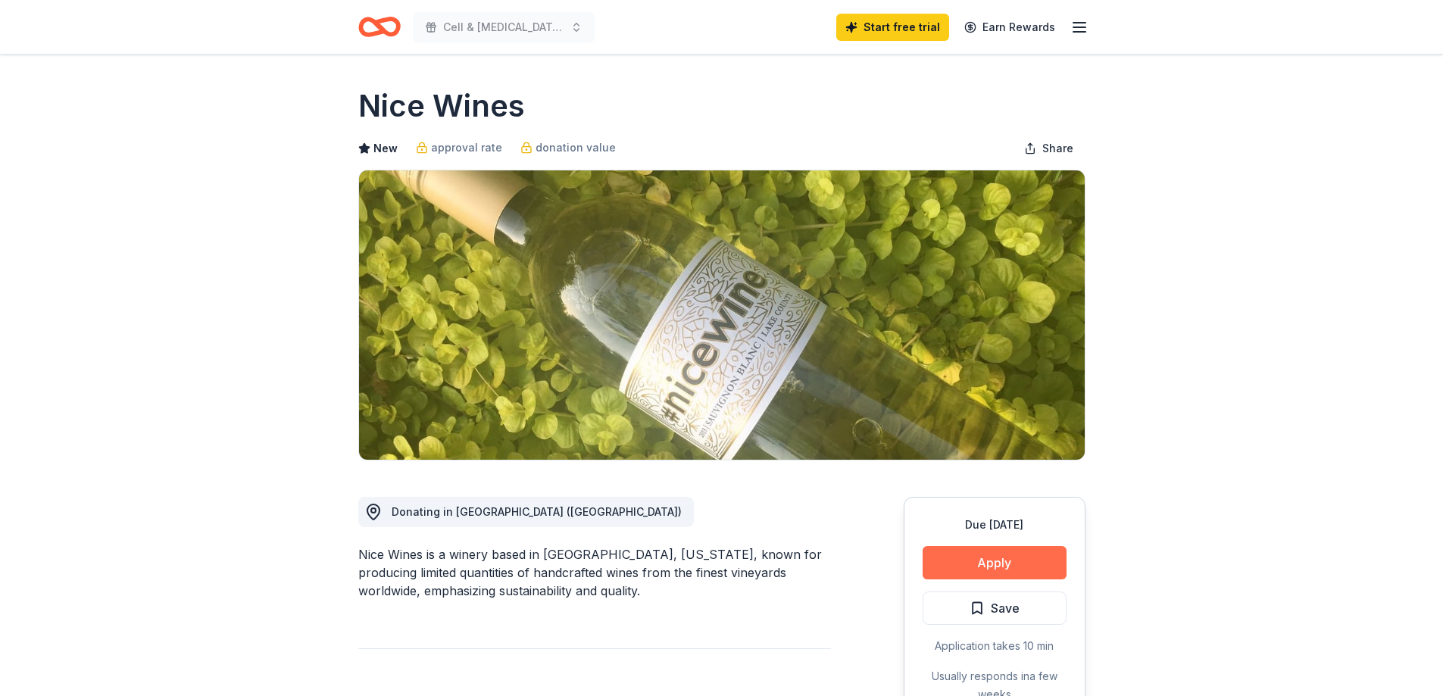
click at [1000, 556] on button "Apply" at bounding box center [994, 562] width 144 height 33
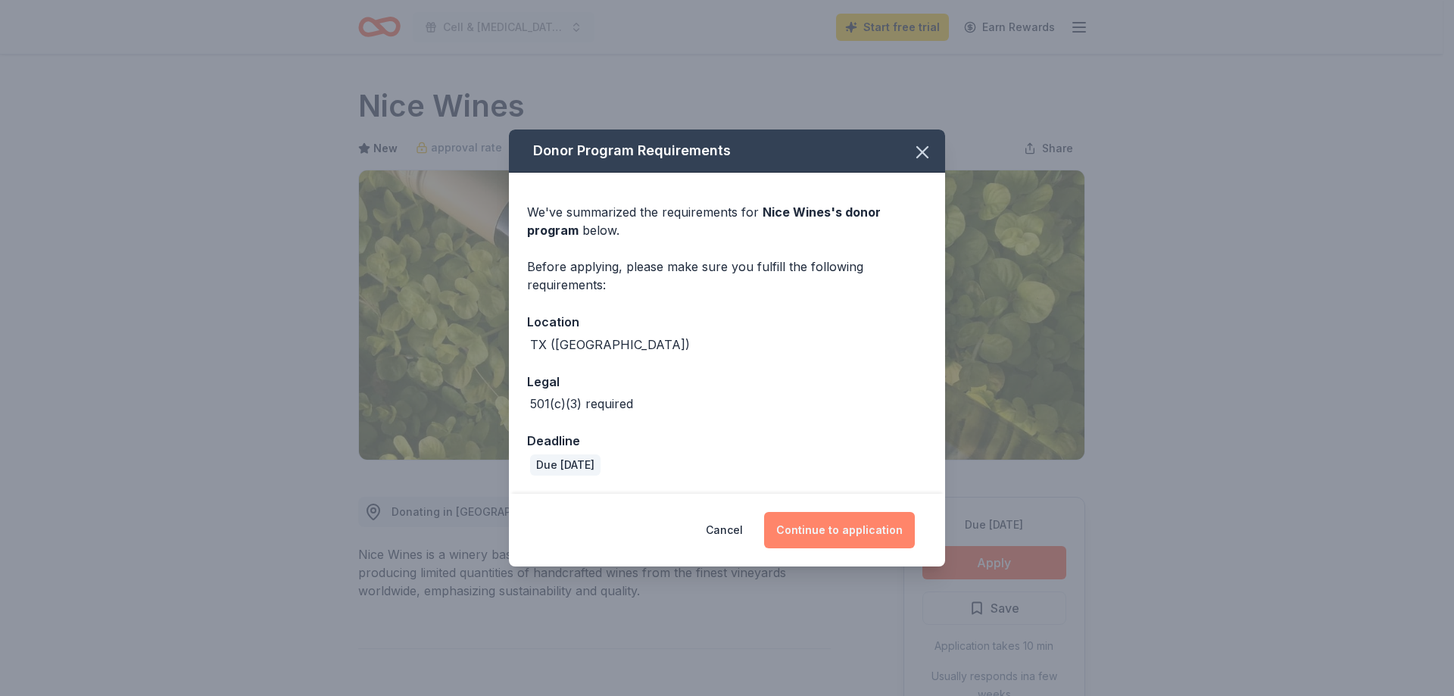
click at [838, 542] on button "Continue to application" at bounding box center [839, 530] width 151 height 36
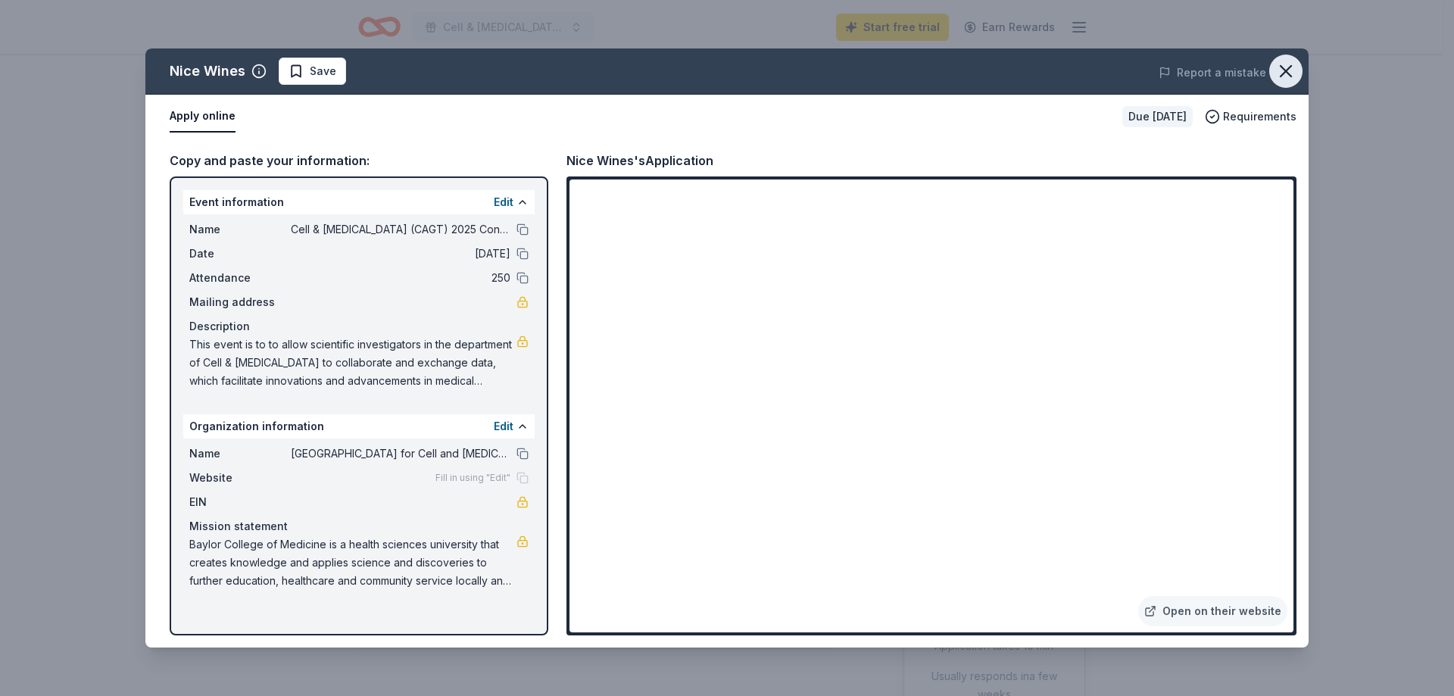
click at [1285, 67] on icon "button" at bounding box center [1285, 71] width 21 height 21
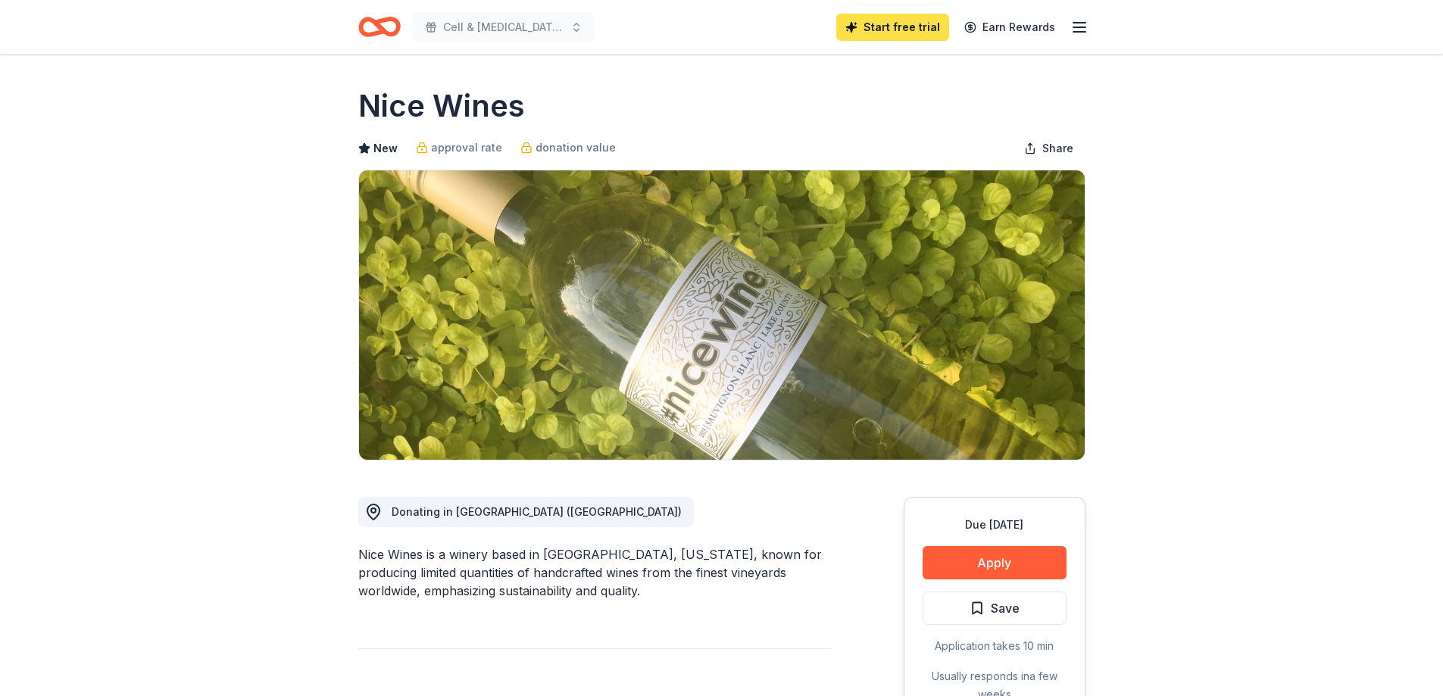
click at [894, 20] on link "Start free trial" at bounding box center [892, 27] width 113 height 27
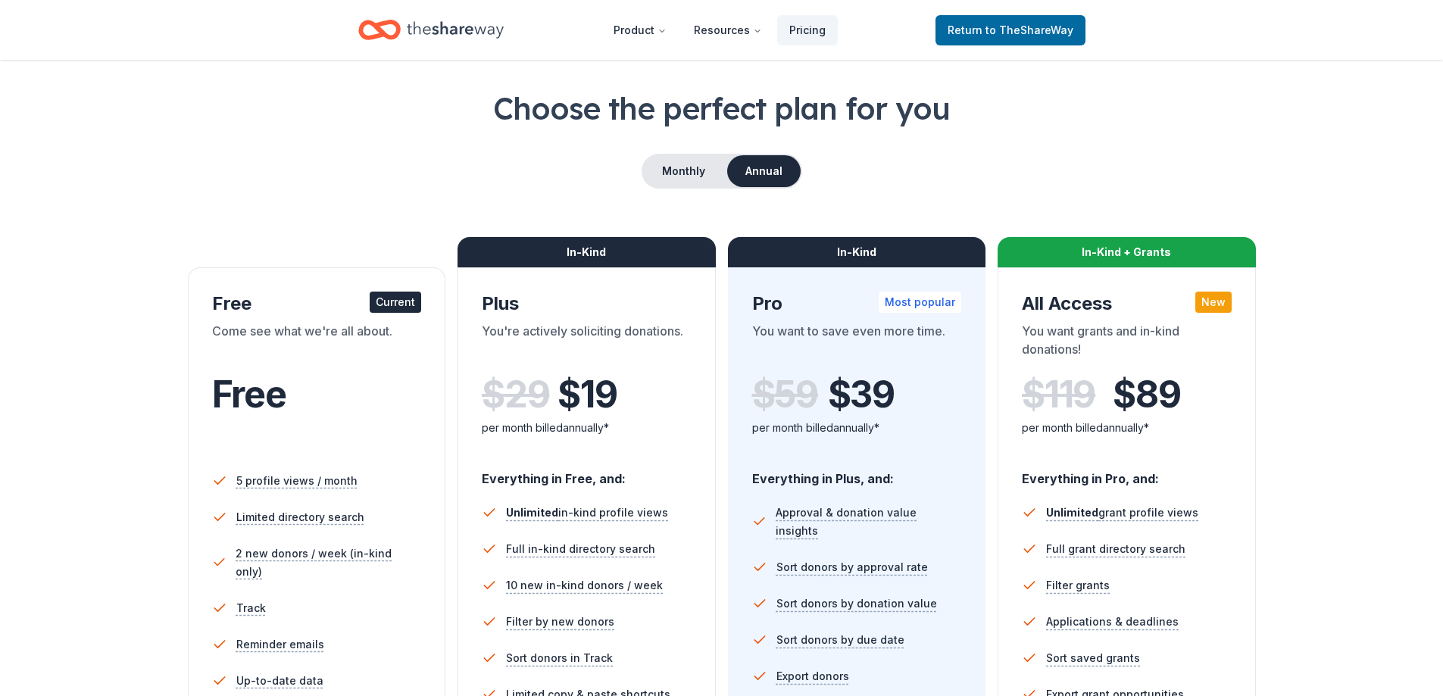
scroll to position [151, 0]
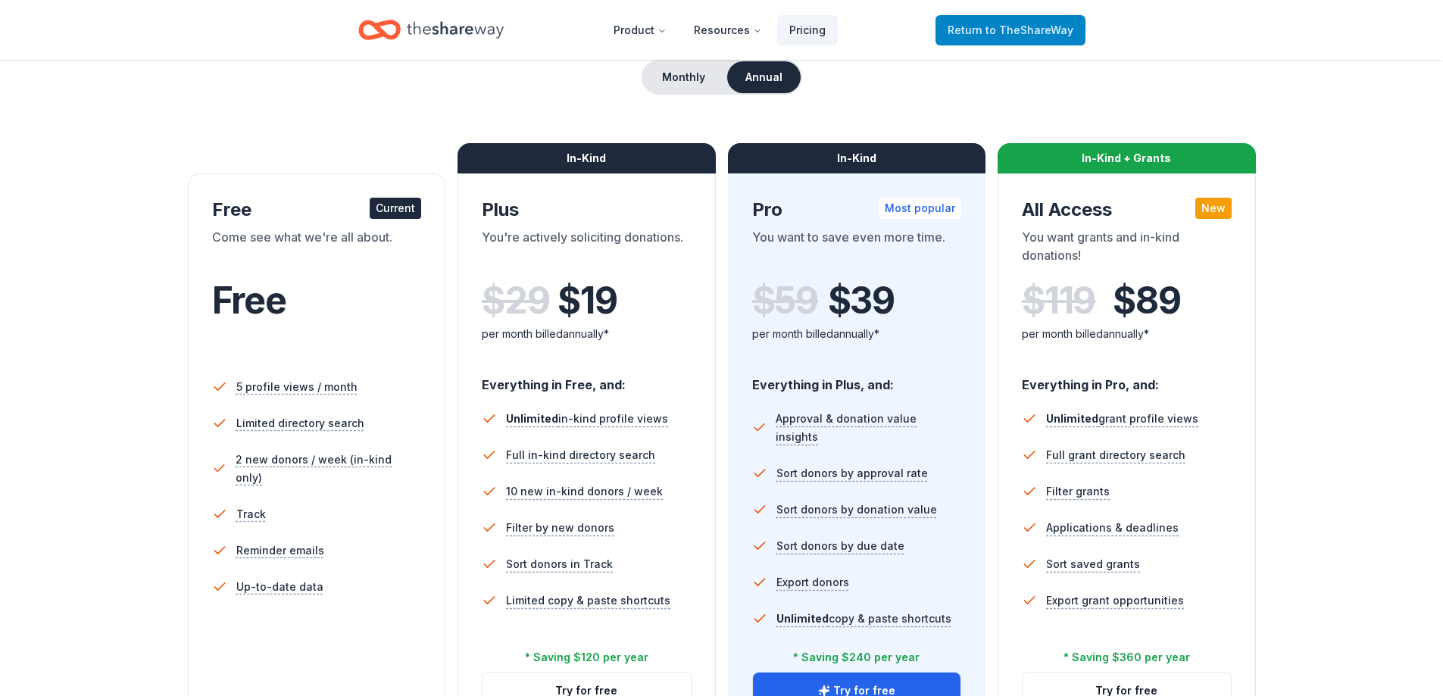
click at [1015, 35] on span "to TheShareWay" at bounding box center [1029, 29] width 88 height 13
